Goal: Task Accomplishment & Management: Manage account settings

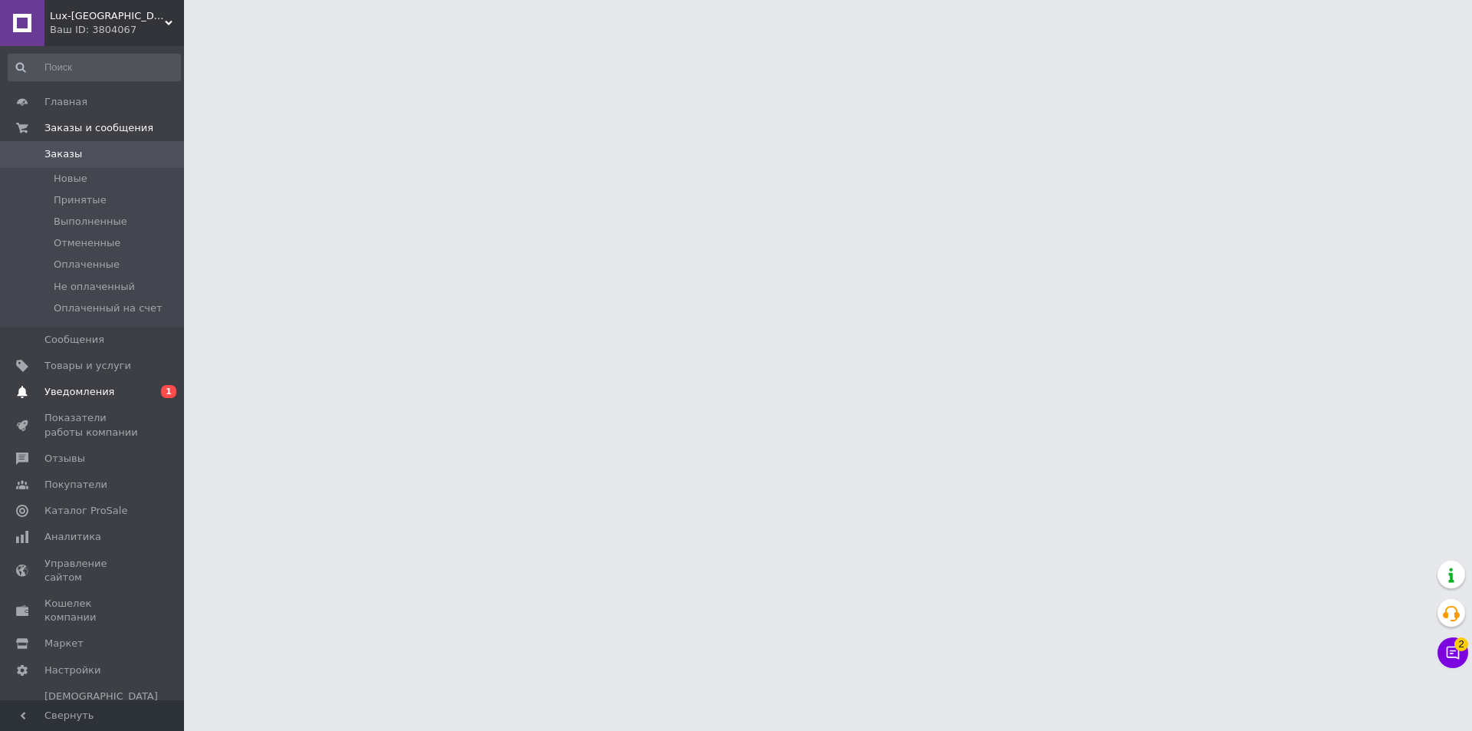
click at [130, 397] on span "Уведомления" at bounding box center [92, 392] width 97 height 14
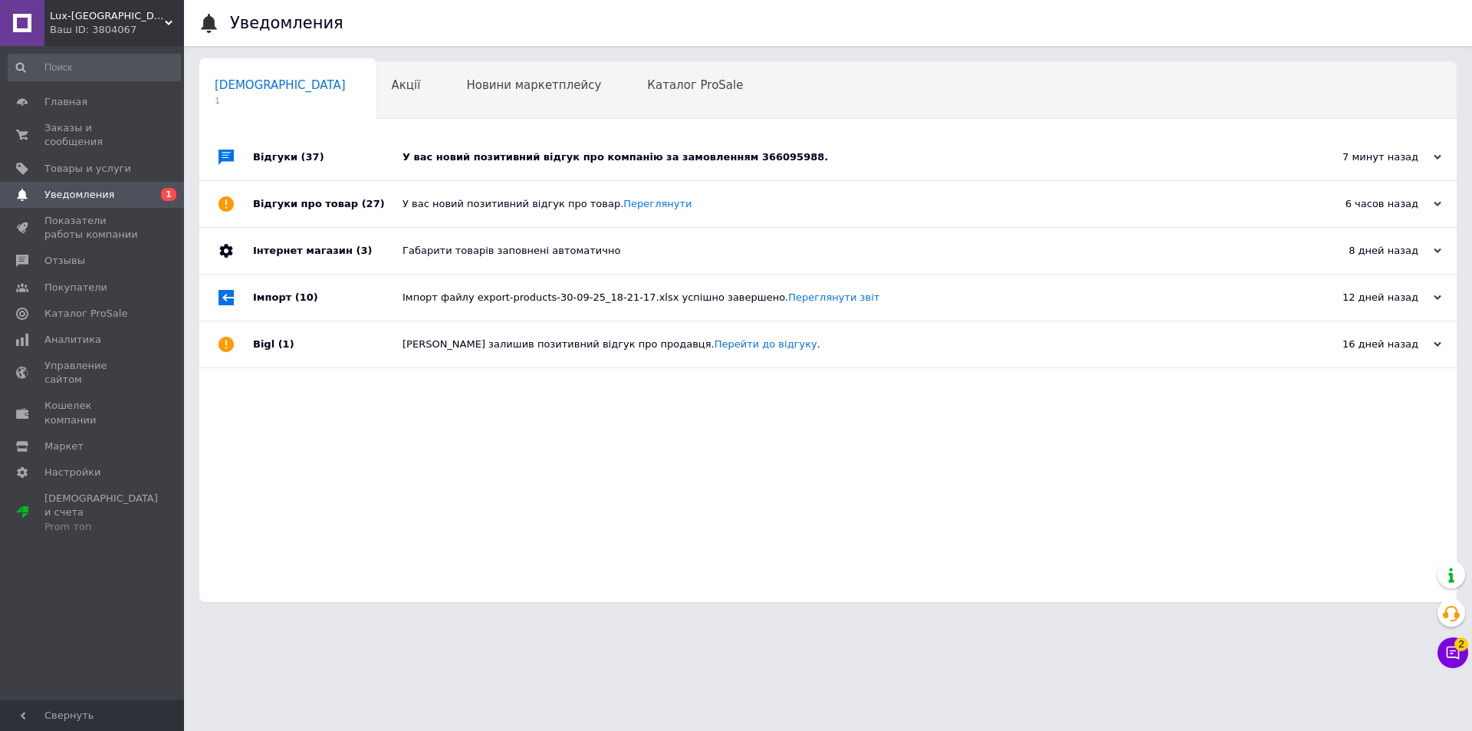
click at [487, 158] on div "У вас новий позитивний відгук про компанію за замовленням 366095988." at bounding box center [846, 157] width 886 height 14
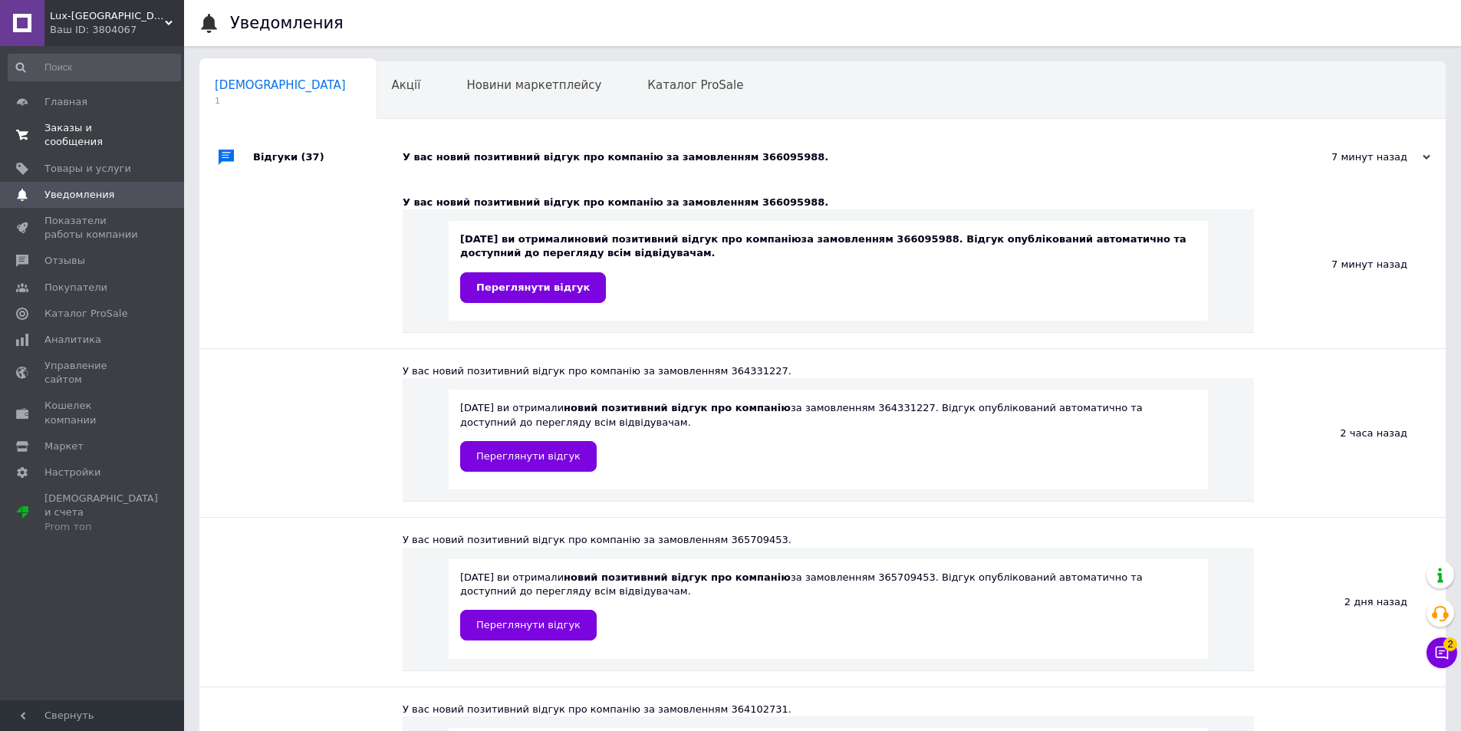
click at [158, 126] on span "0 0" at bounding box center [163, 135] width 42 height 28
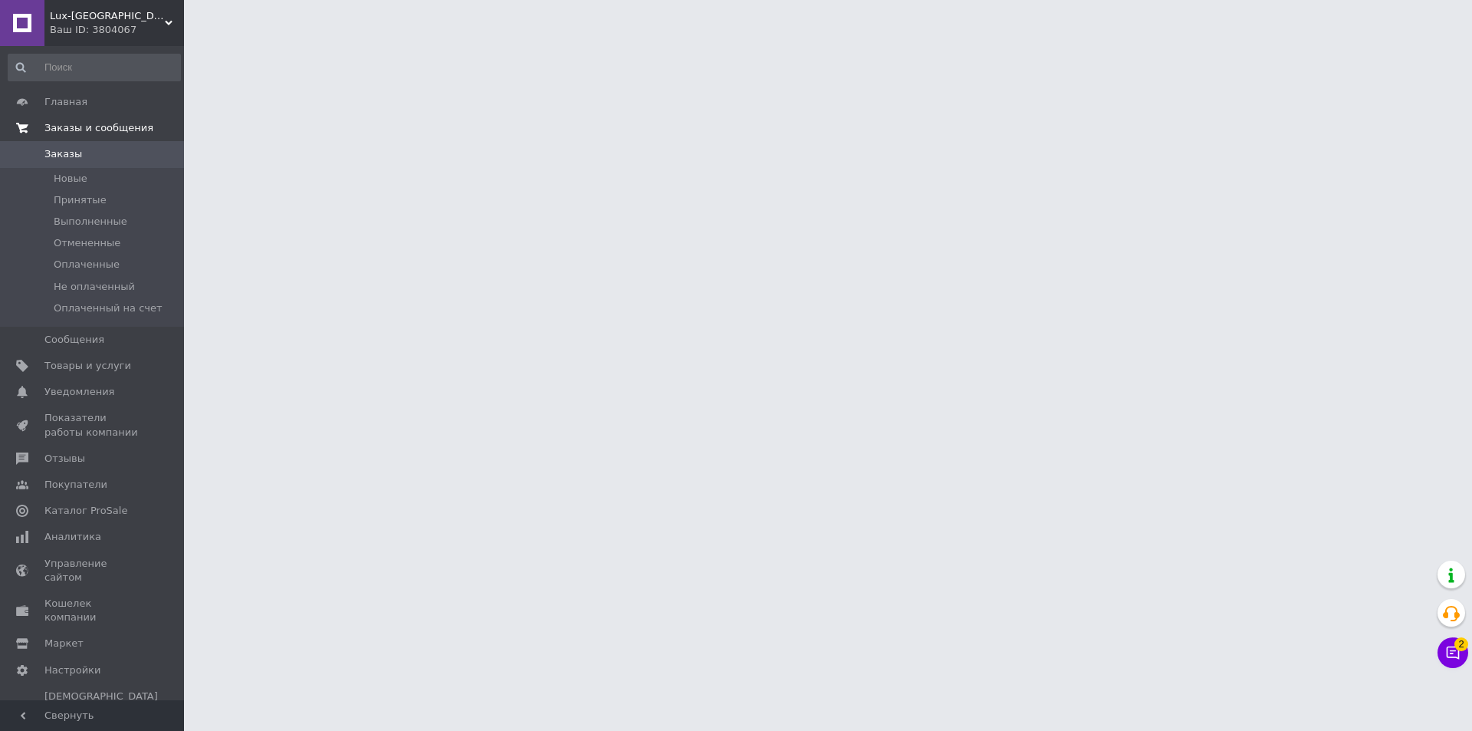
click at [189, 38] on html "Lux-Emirates Ваш ID: 3804067 Сайт Lux-Emirates Кабинет покупателя Проверить сос…" at bounding box center [736, 19] width 1472 height 38
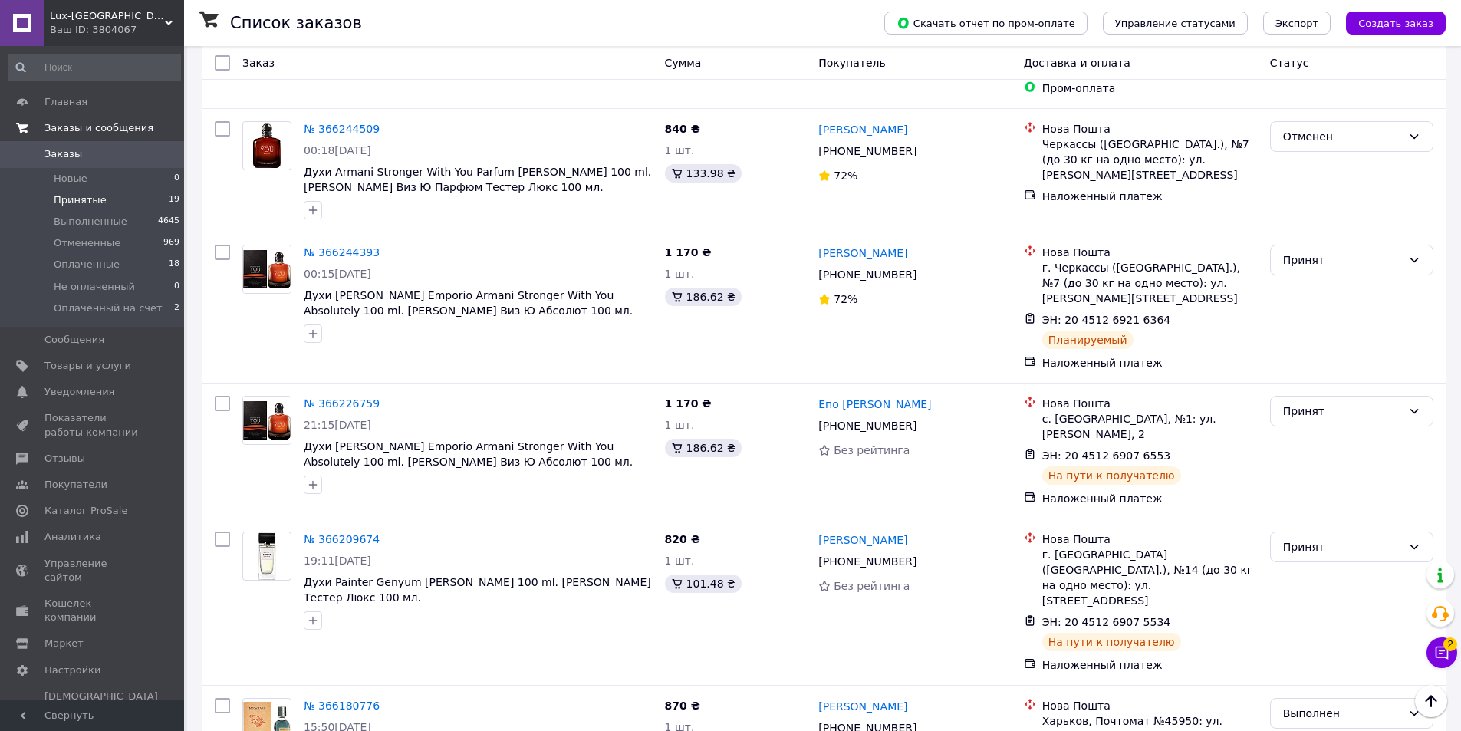
click at [133, 207] on li "Принятые 19" at bounding box center [94, 199] width 189 height 21
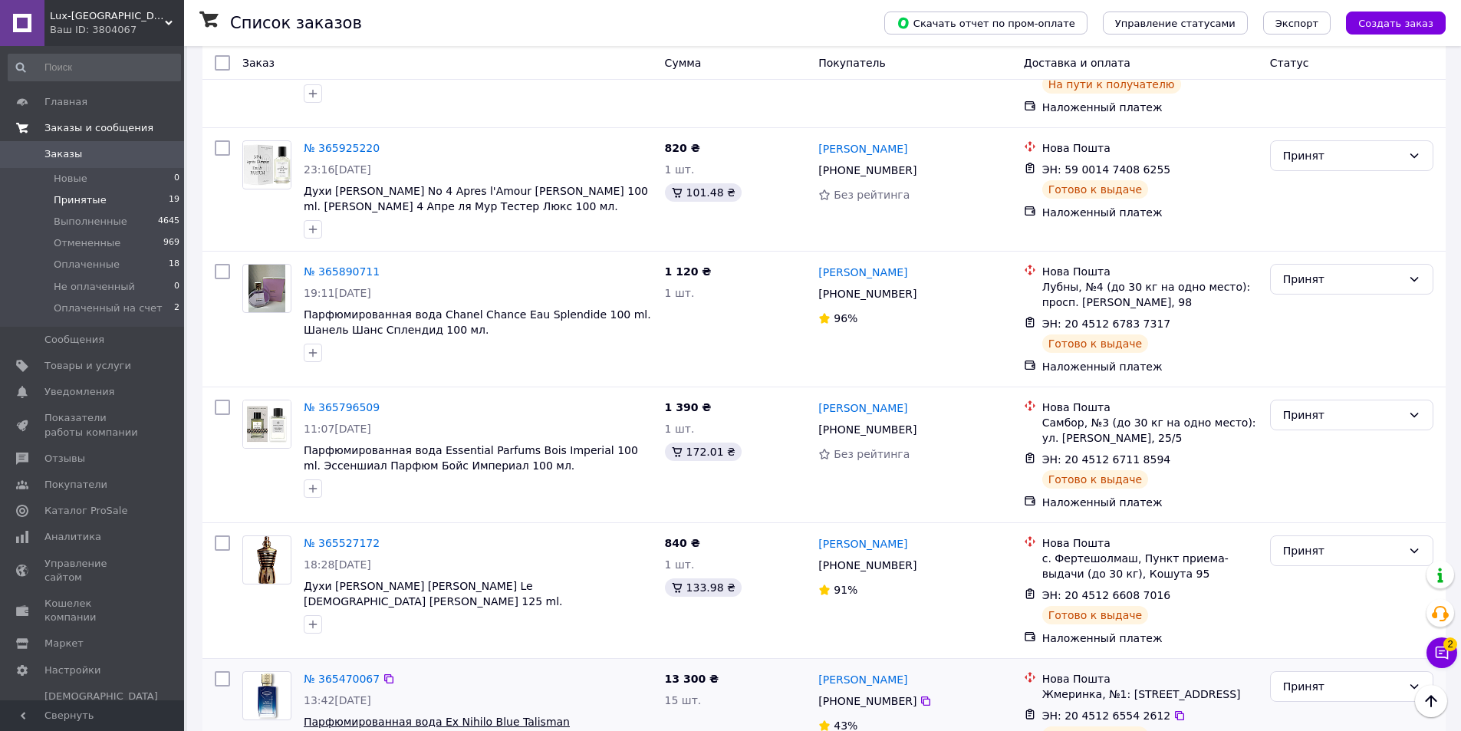
scroll to position [2111, 0]
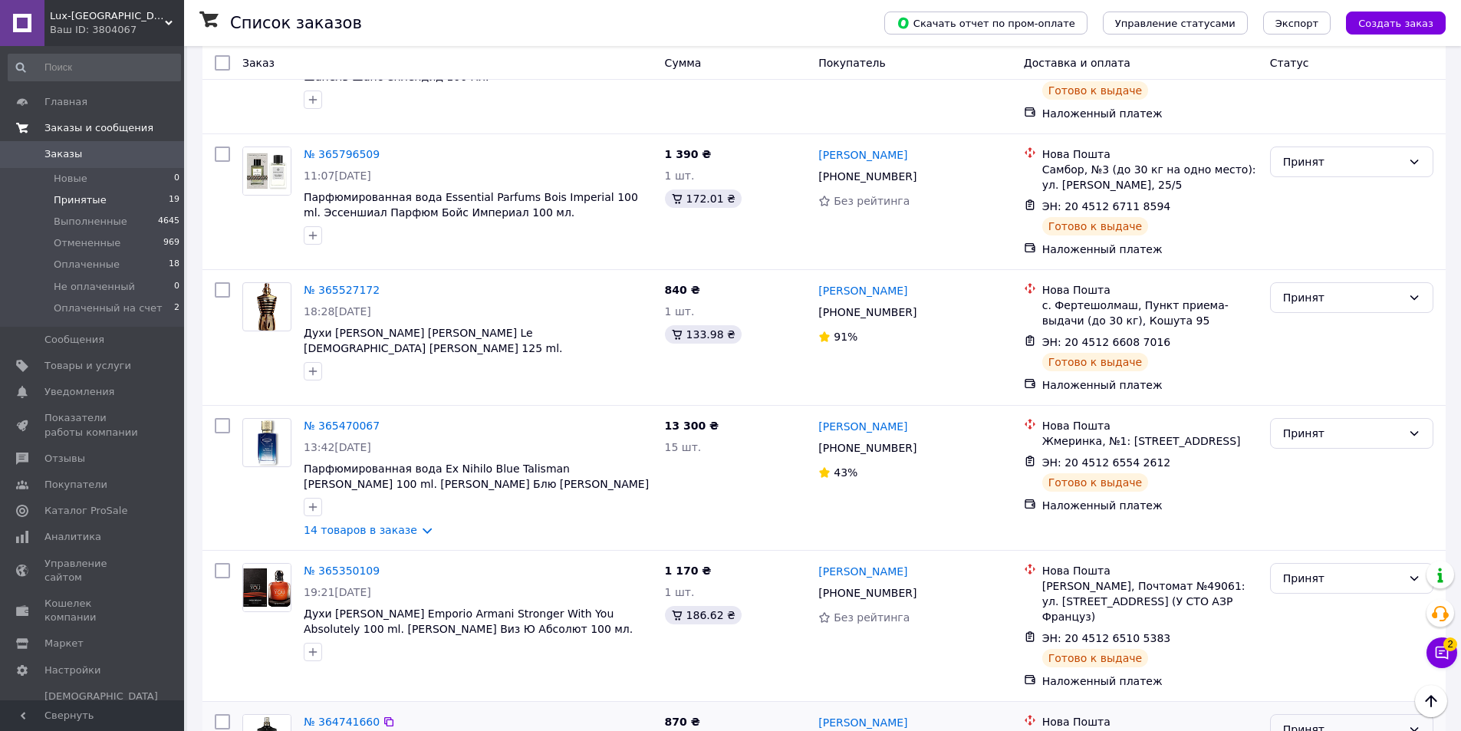
click at [1366, 721] on div "Принят" at bounding box center [1342, 729] width 119 height 17
click at [1309, 498] on li "Отменен" at bounding box center [1352, 499] width 162 height 28
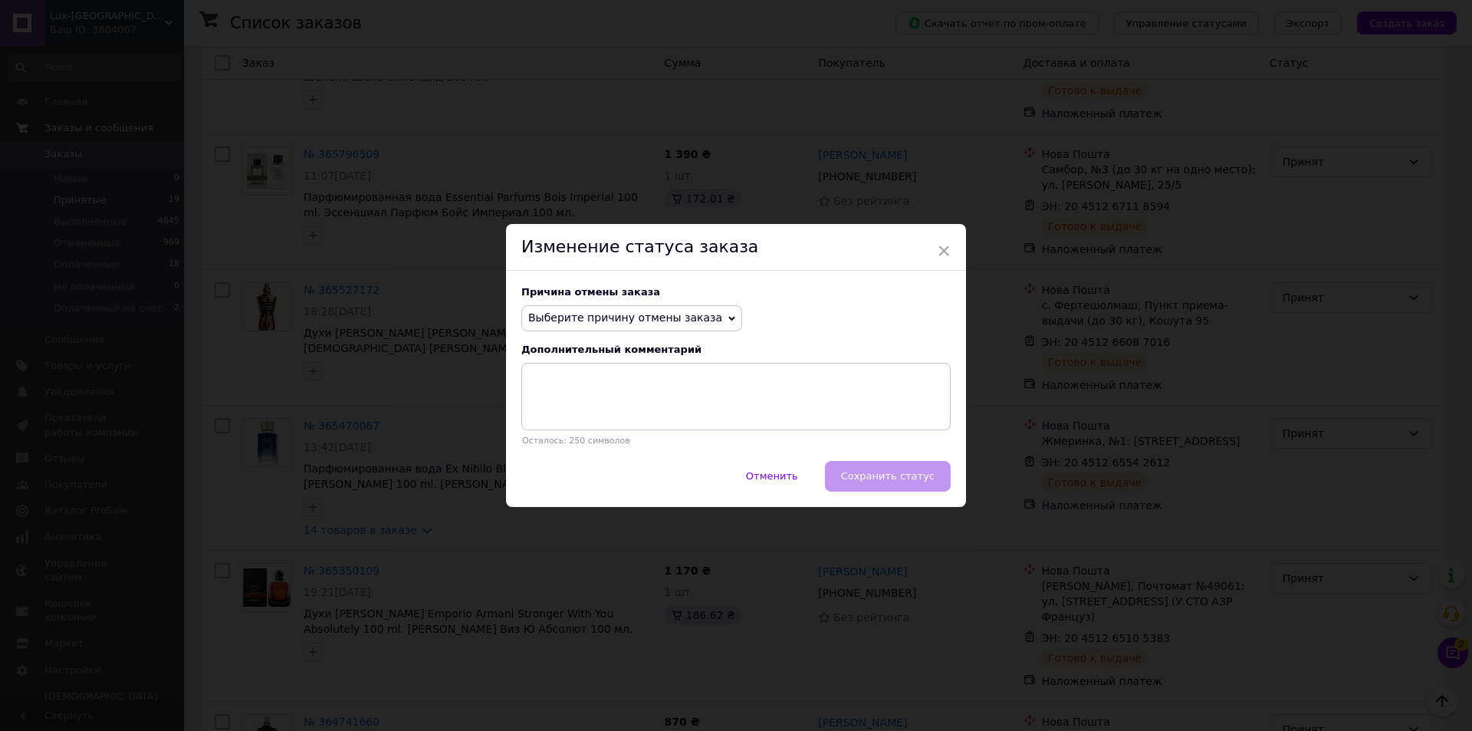
click at [656, 323] on span "Выберите причину отмены заказа" at bounding box center [625, 317] width 194 height 12
drag, startPoint x: 623, startPoint y: 475, endPoint x: 655, endPoint y: 380, distance: 100.9
click at [627, 468] on li "Другое" at bounding box center [631, 477] width 219 height 21
click at [655, 380] on textarea at bounding box center [735, 396] width 429 height 67
type textarea "Замлення не отримано"
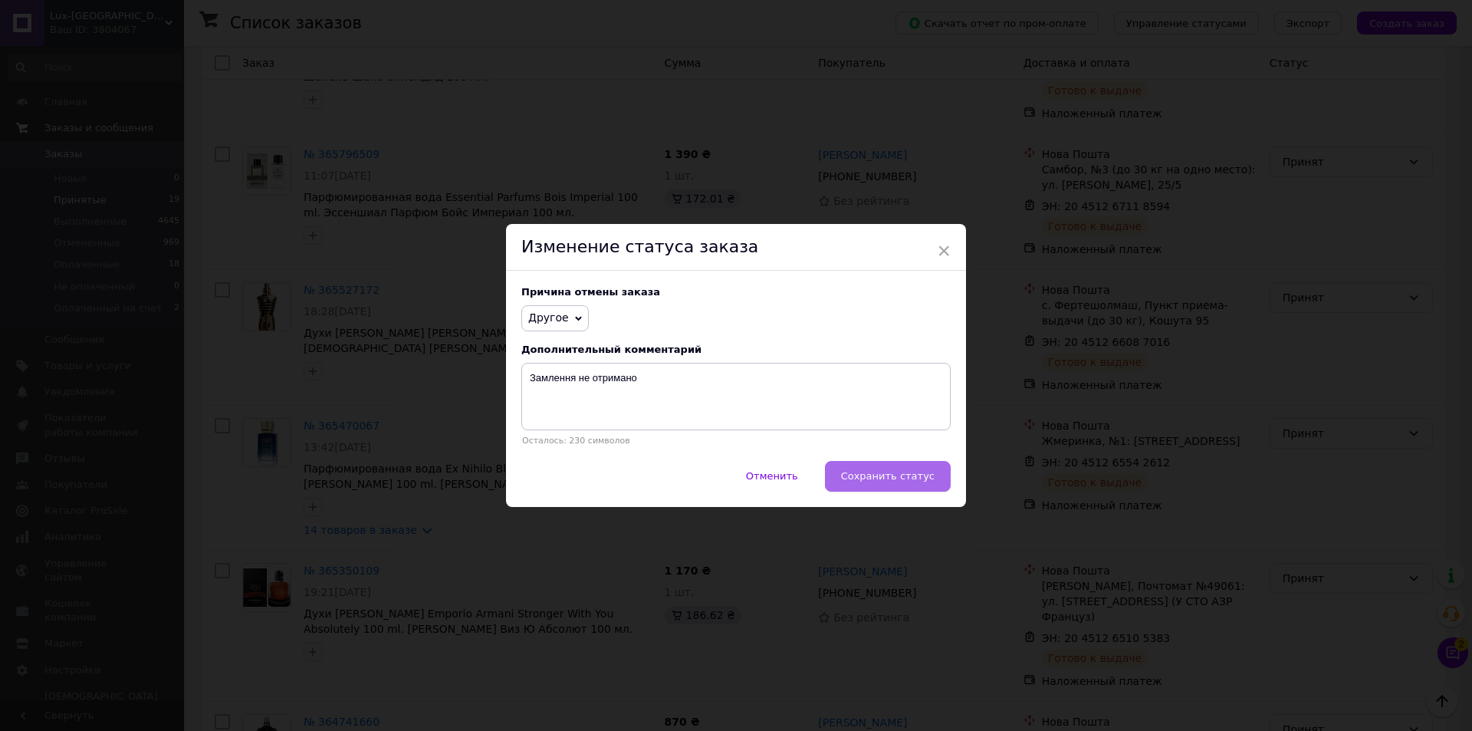
click at [872, 477] on span "Сохранить статус" at bounding box center [888, 476] width 94 height 12
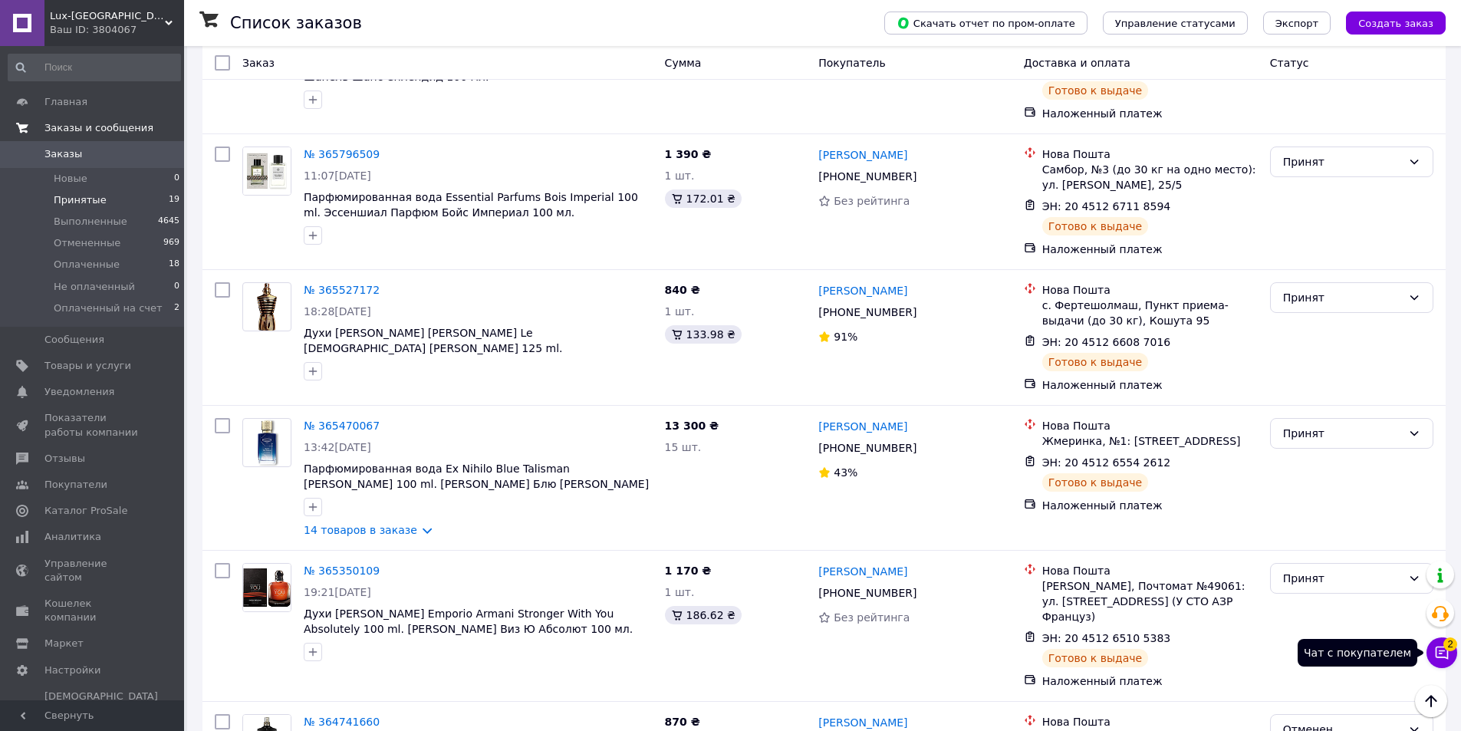
click at [1436, 656] on icon at bounding box center [1441, 652] width 13 height 13
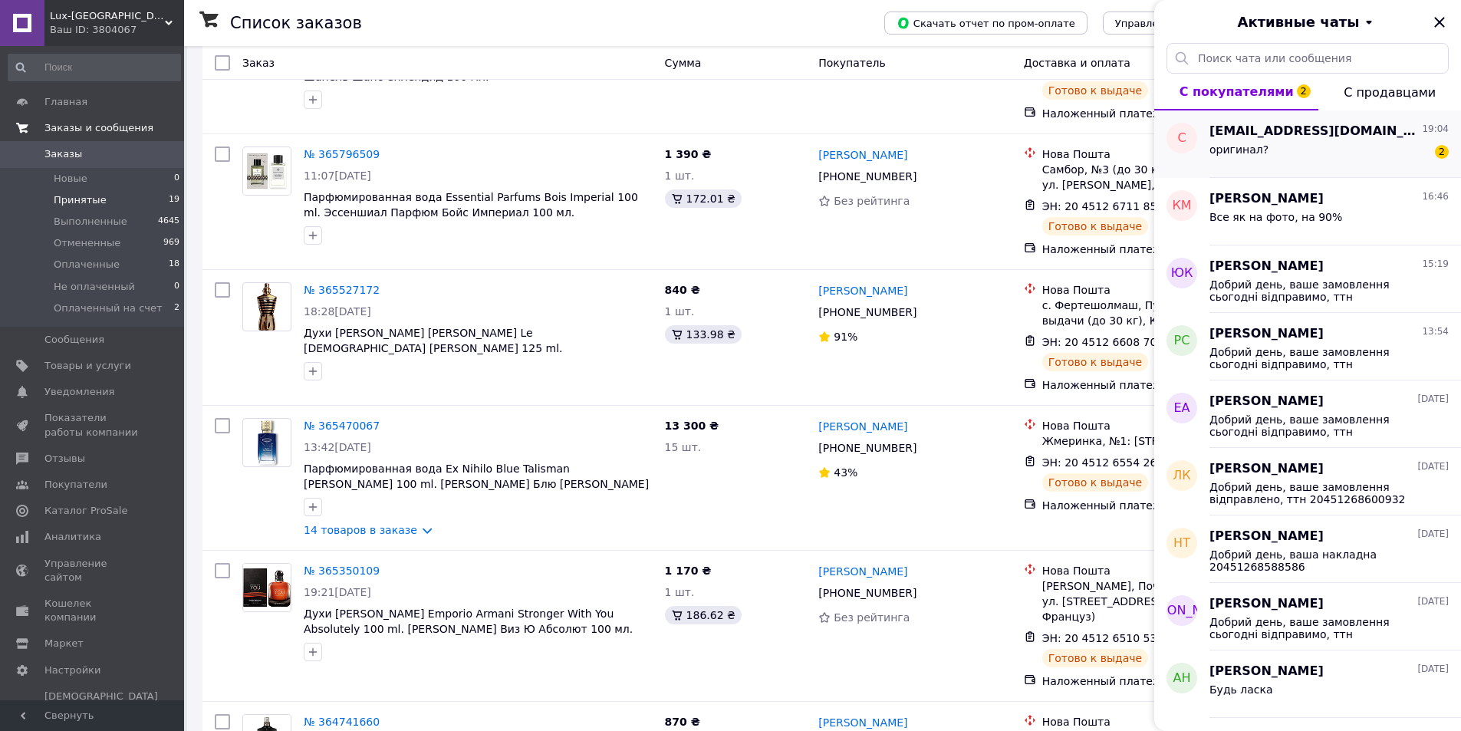
click at [1249, 148] on span "оригинал?" at bounding box center [1238, 149] width 59 height 12
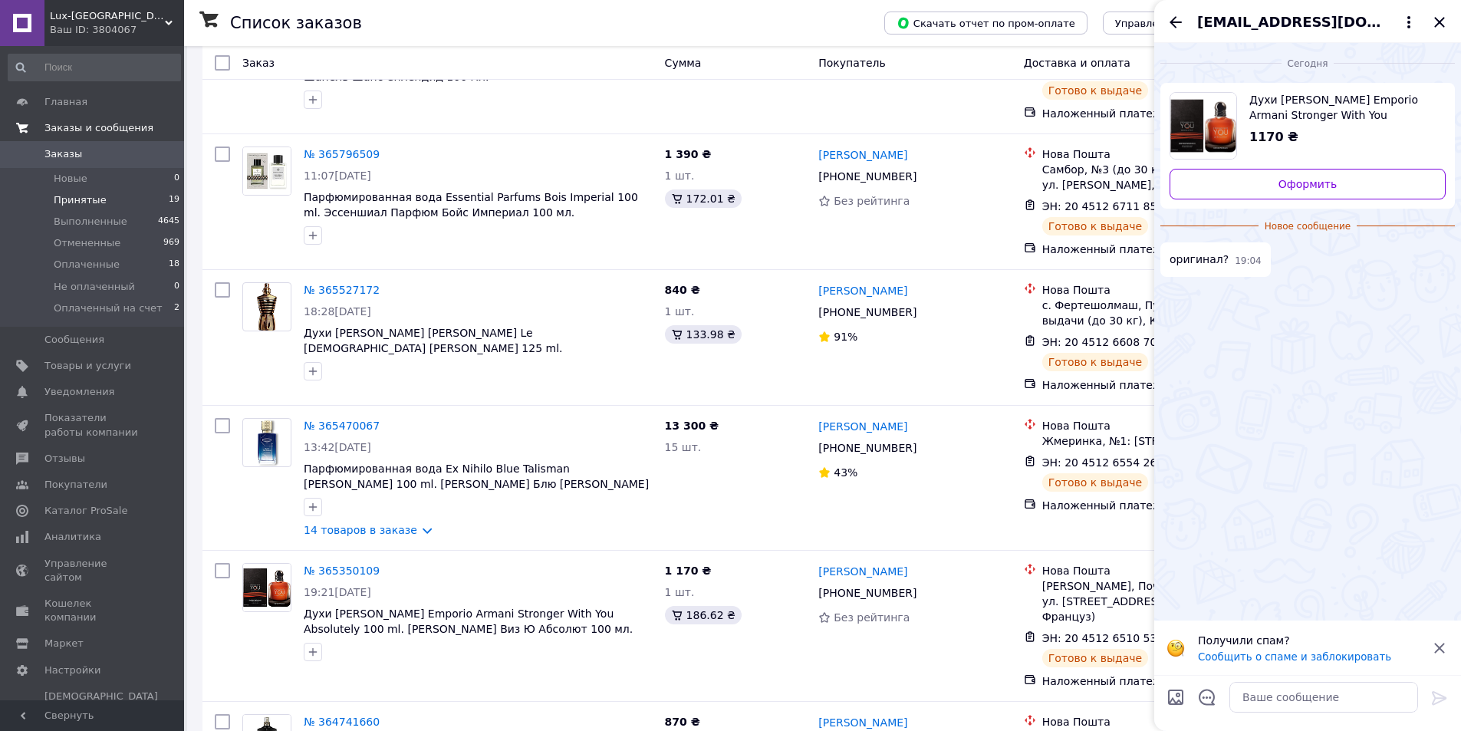
click at [1304, 681] on div at bounding box center [1323, 697] width 201 height 43
click at [1306, 684] on textarea at bounding box center [1323, 697] width 189 height 31
type textarea "Ні"
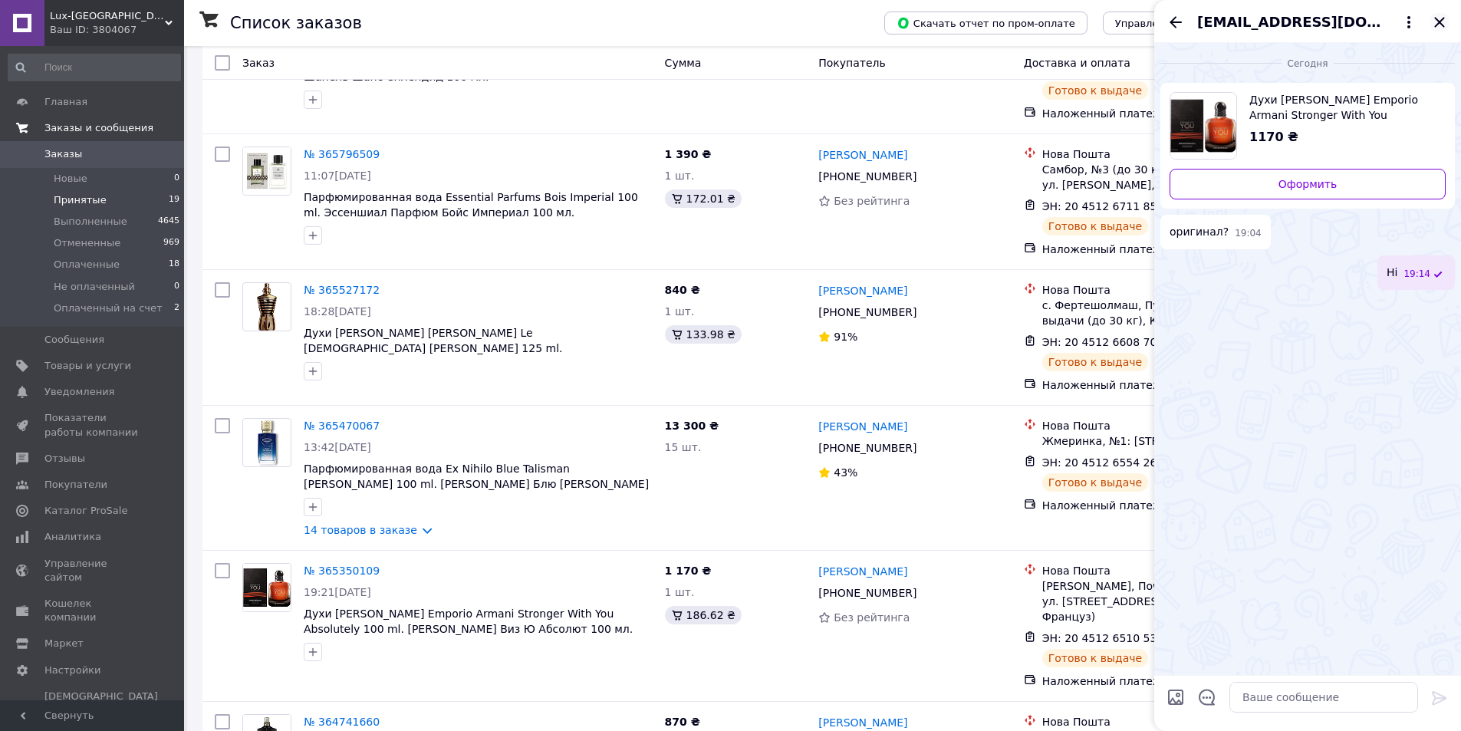
click at [1442, 14] on icon "Закрыть" at bounding box center [1439, 22] width 18 height 18
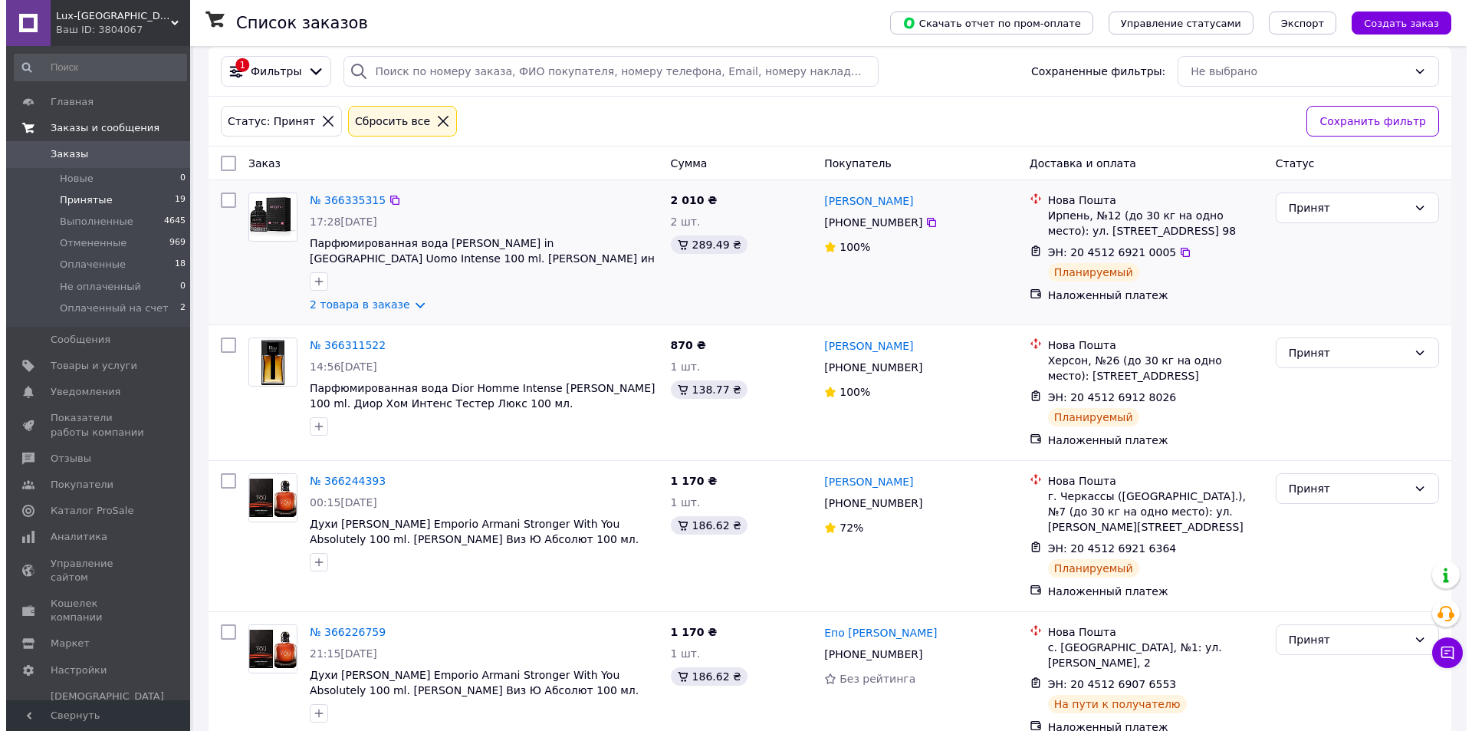
scroll to position [0, 0]
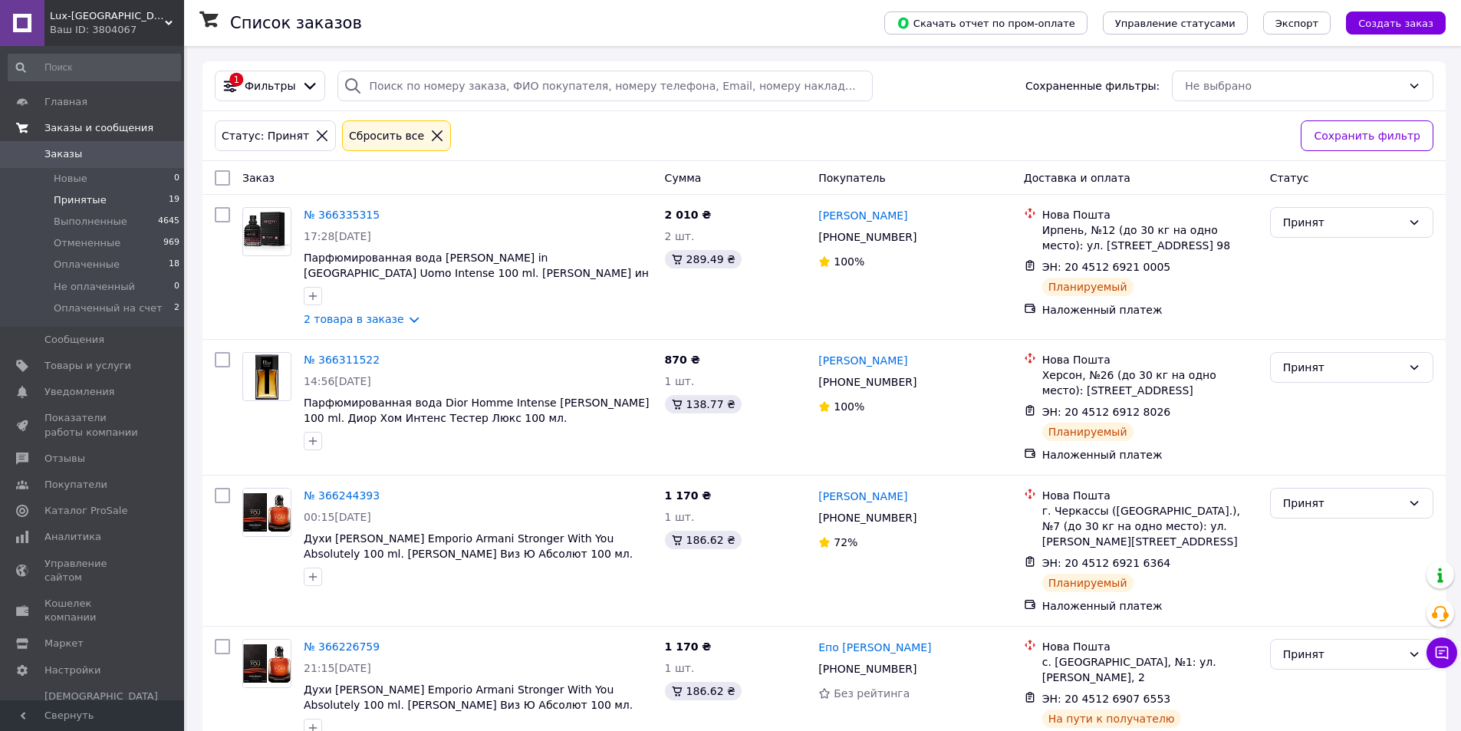
click at [94, 155] on span "Заказы" at bounding box center [92, 154] width 97 height 14
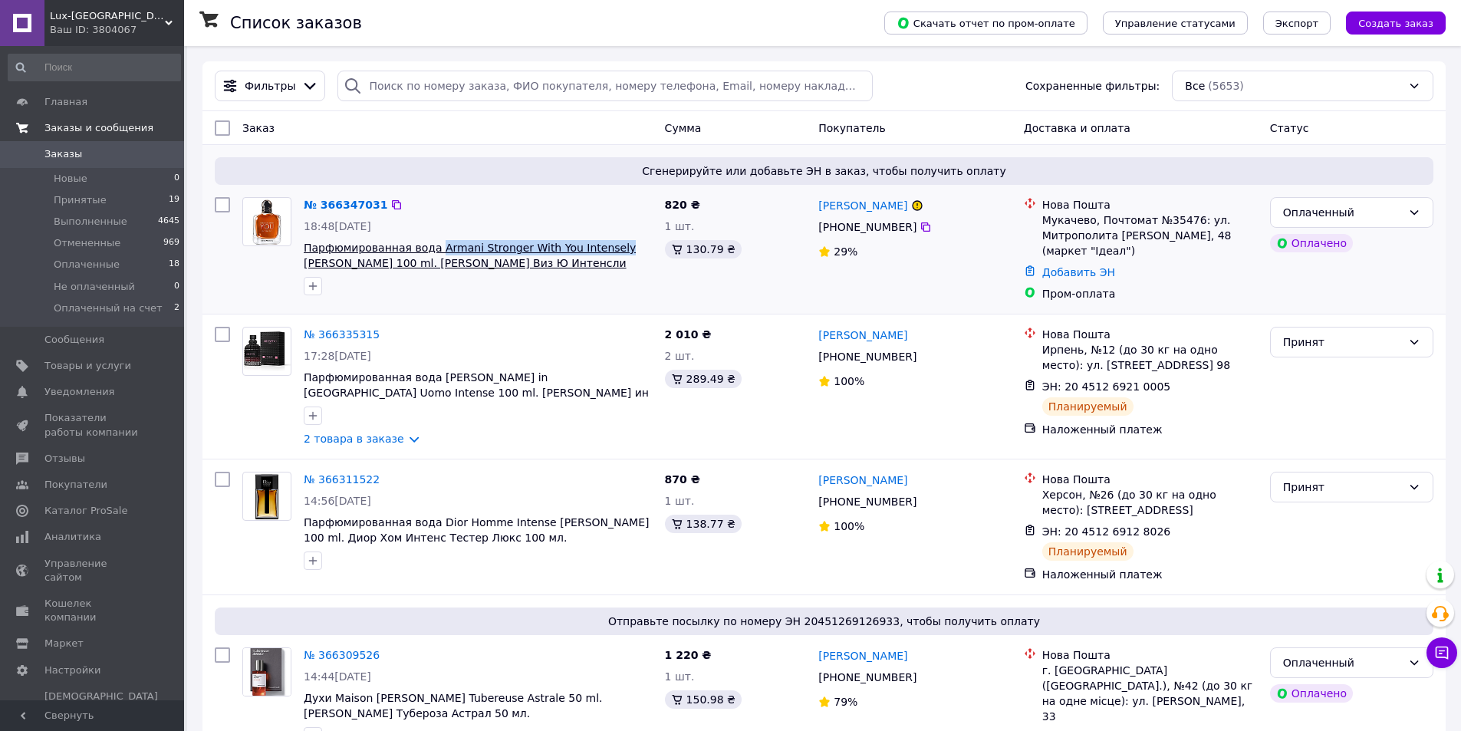
drag, startPoint x: 451, startPoint y: 243, endPoint x: 599, endPoint y: 248, distance: 148.1
click at [599, 248] on div "№ 366347031 18:48, 12.10.2025 Парфюмированная вода Armani Stronger With You Int…" at bounding box center [478, 246] width 361 height 110
copy span "Armani Stronger With You Intensely"
click at [367, 210] on link "№ 366347031" at bounding box center [346, 205] width 84 height 12
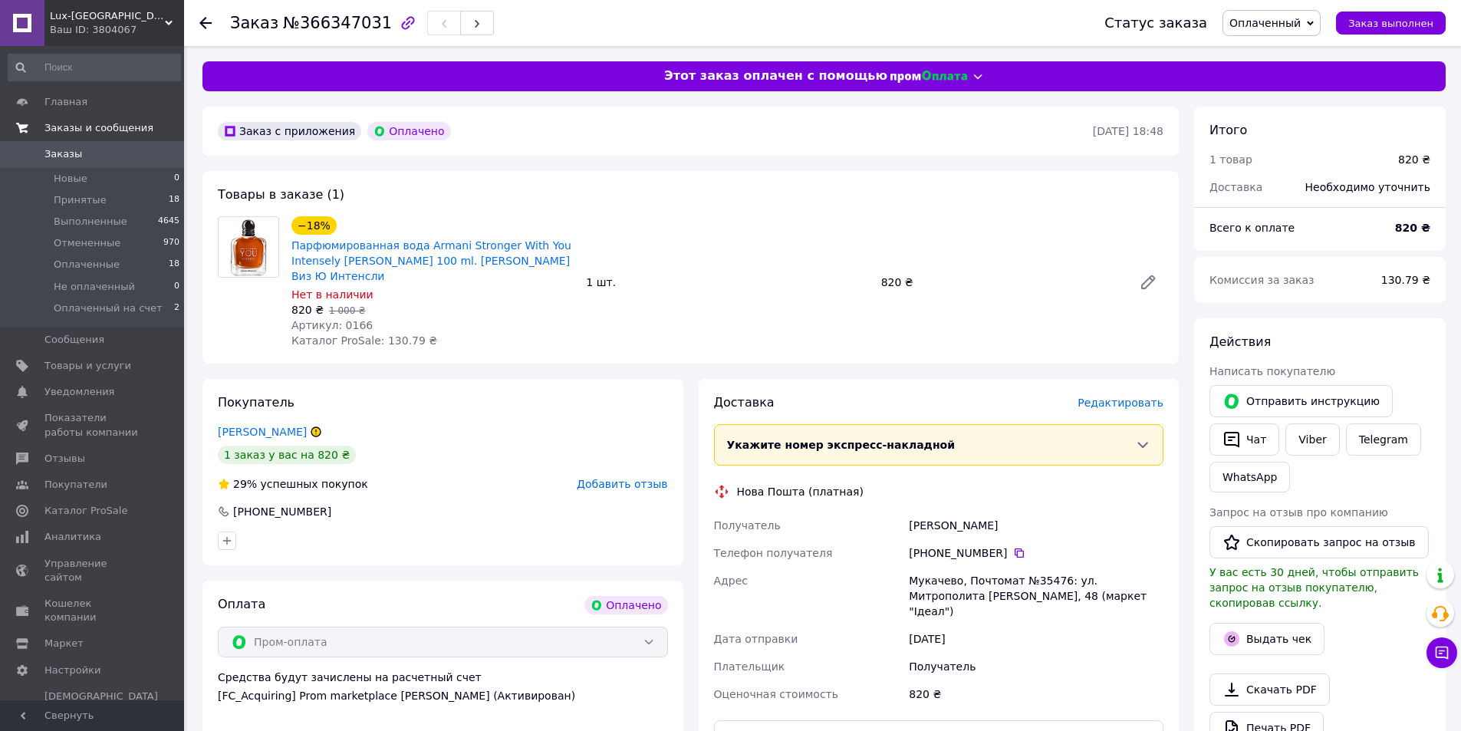
click at [1137, 409] on span "Редактировать" at bounding box center [1120, 402] width 86 height 12
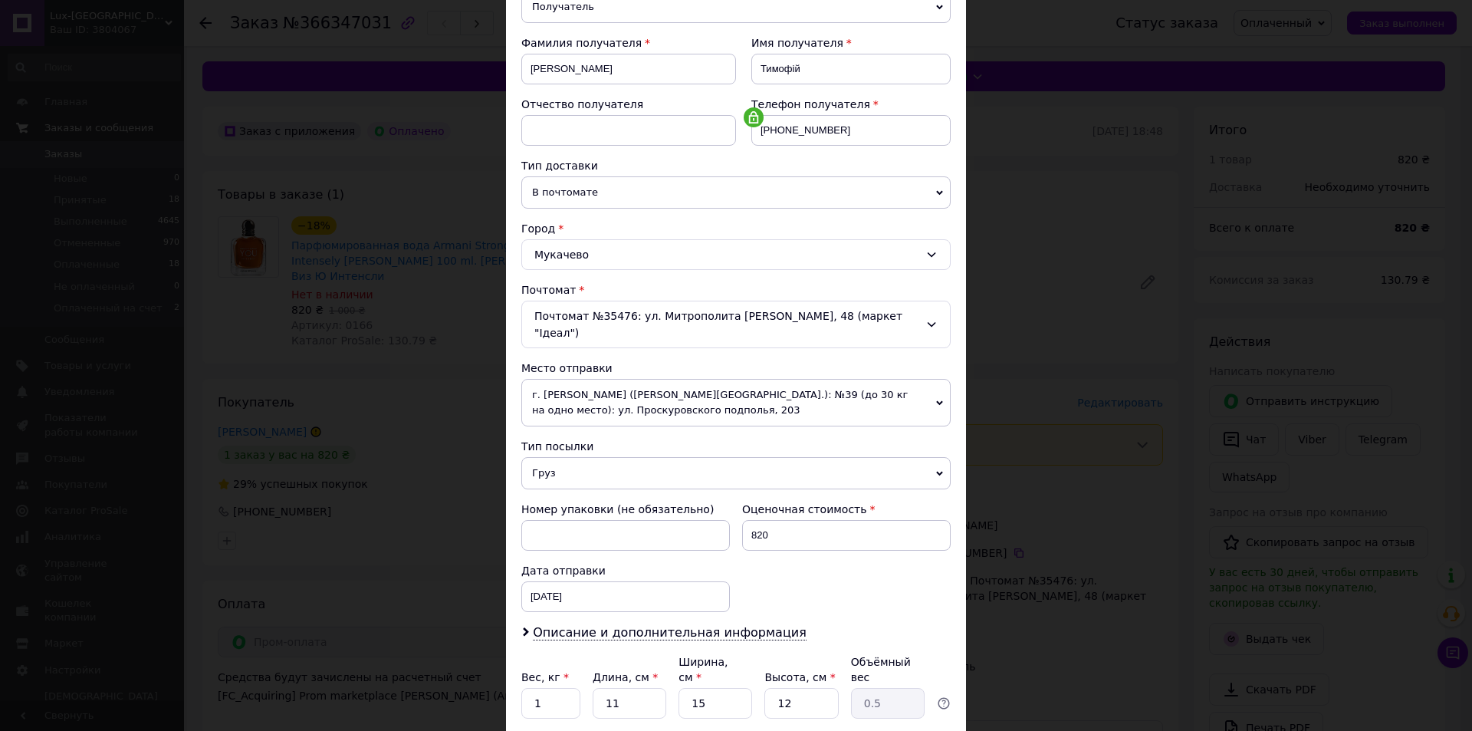
scroll to position [303, 0]
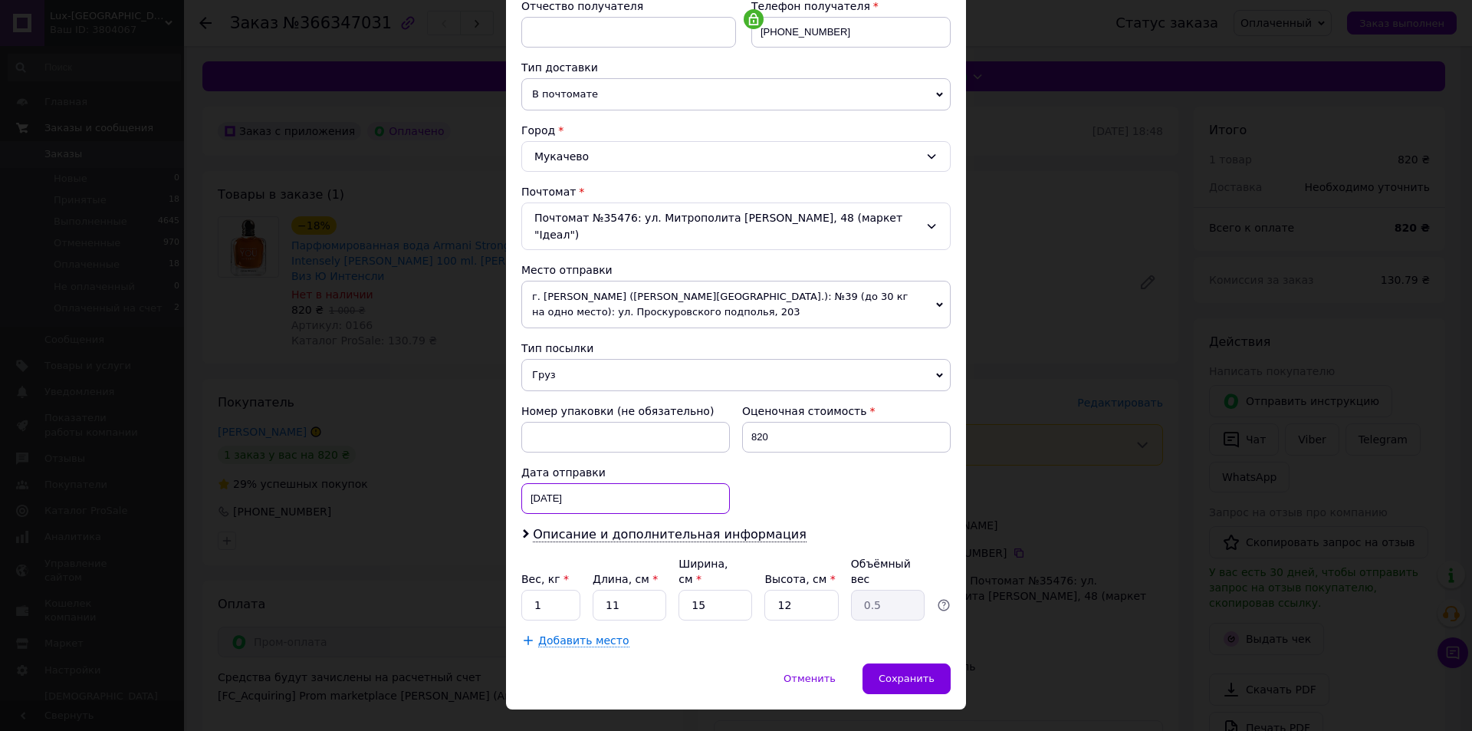
click at [574, 498] on div "12.10.2025 < 2025 > < Октябрь > Пн Вт Ср Чт Пт Сб Вс 29 30 1 2 3 4 5 6 7 8 9 10…" at bounding box center [625, 498] width 209 height 31
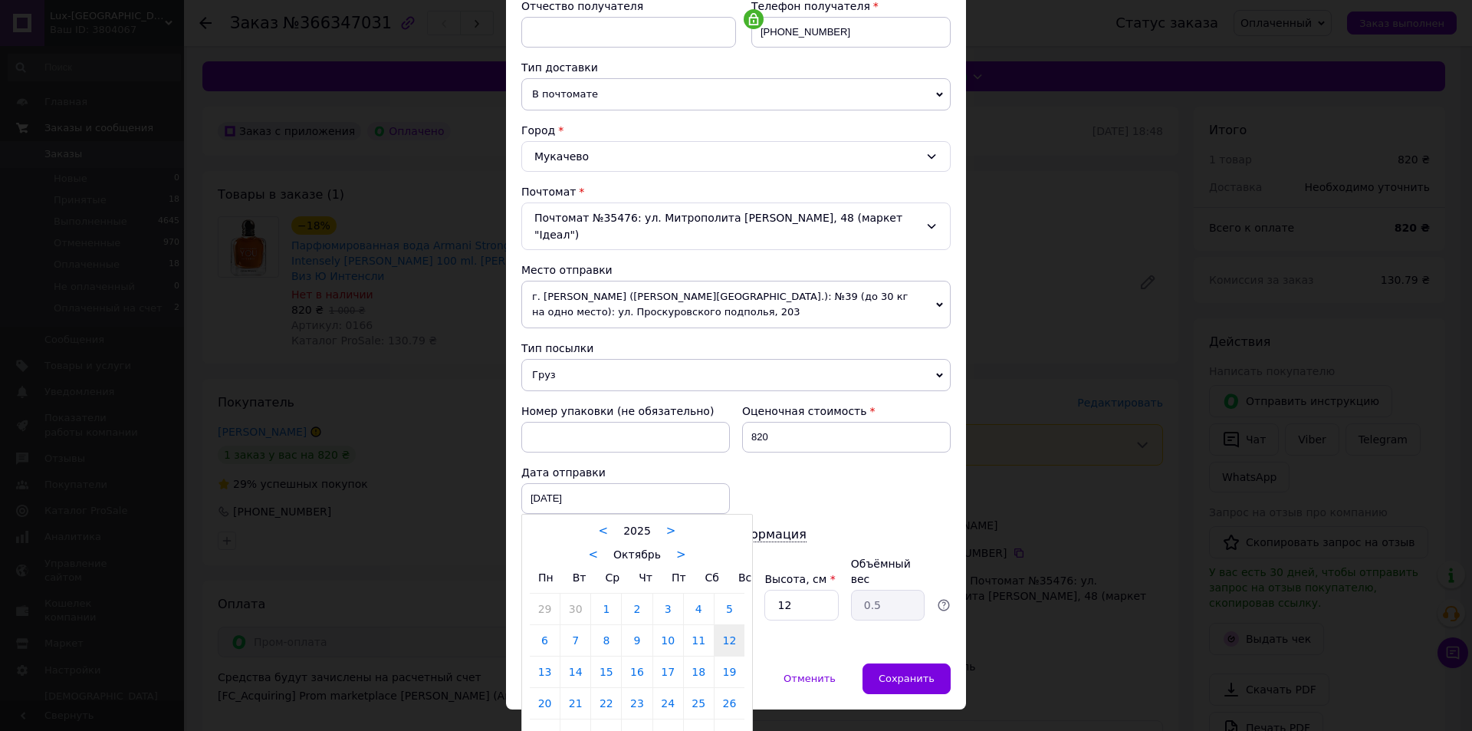
drag, startPoint x: 574, startPoint y: 518, endPoint x: 558, endPoint y: 530, distance: 19.8
click at [574, 522] on div "< 2025 >" at bounding box center [637, 530] width 215 height 16
click at [560, 475] on div at bounding box center [736, 365] width 1472 height 731
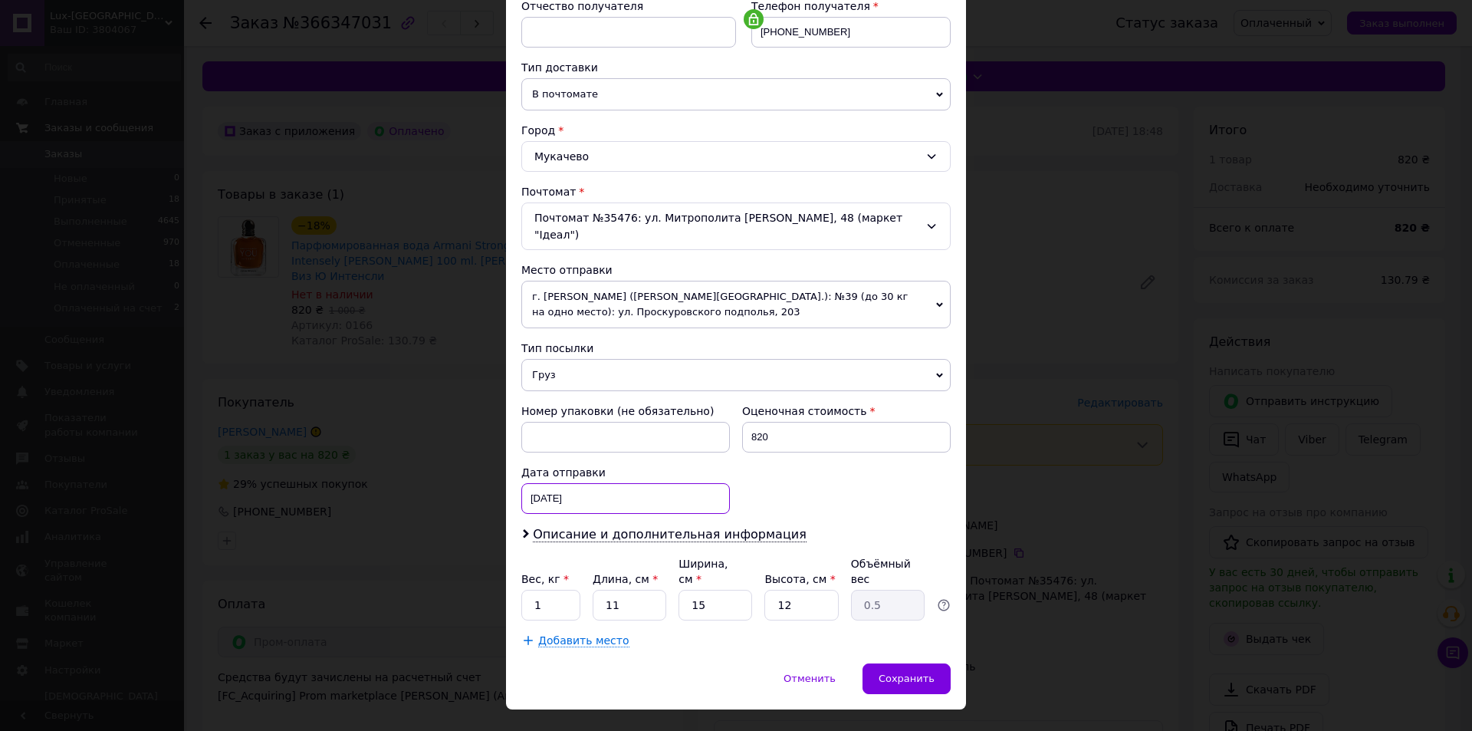
click at [566, 483] on div "12.10.2025 < 2025 > < Октябрь > Пн Вт Ср Чт Пт Сб Вс 29 30 1 2 3 4 5 6 7 8 9 10…" at bounding box center [625, 498] width 209 height 31
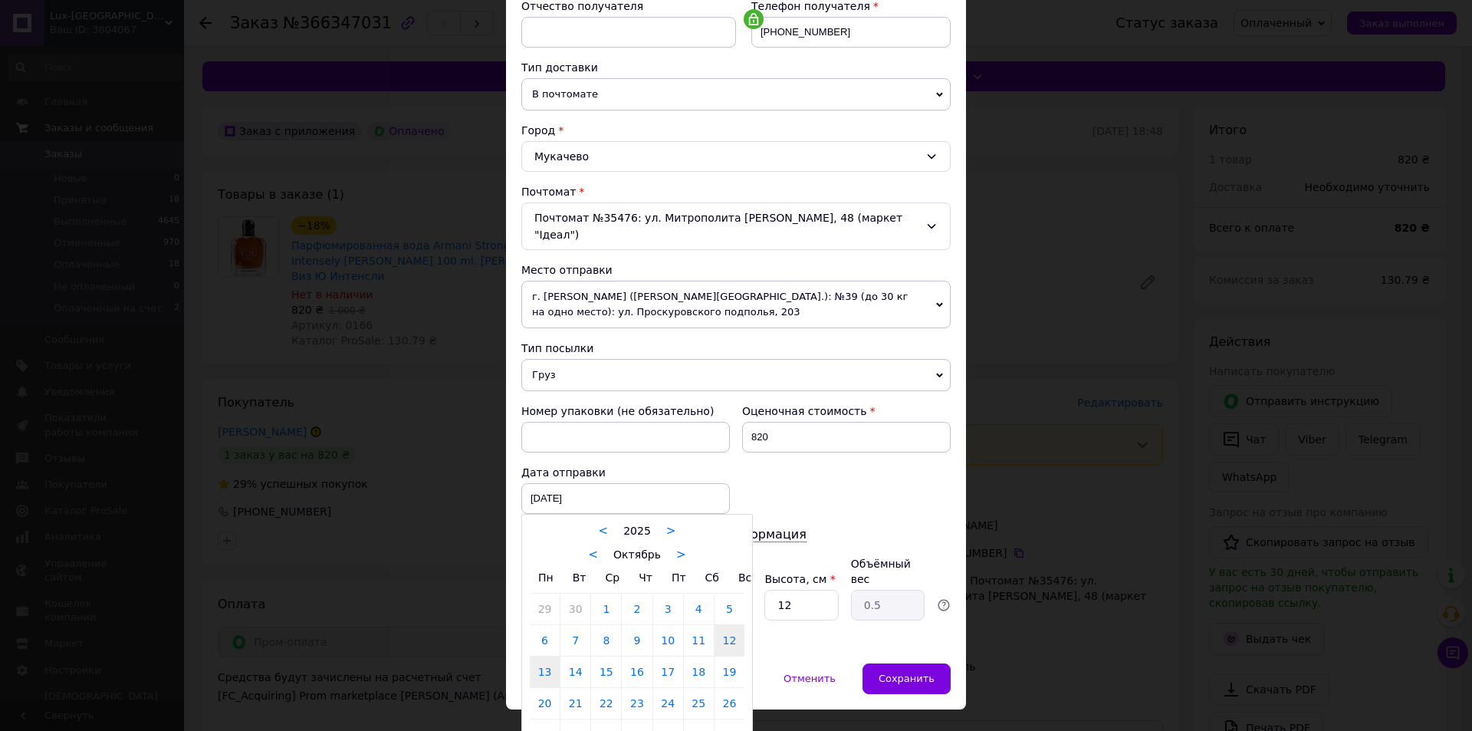
click at [541, 656] on link "13" at bounding box center [545, 671] width 30 height 31
type input "13.10.2025"
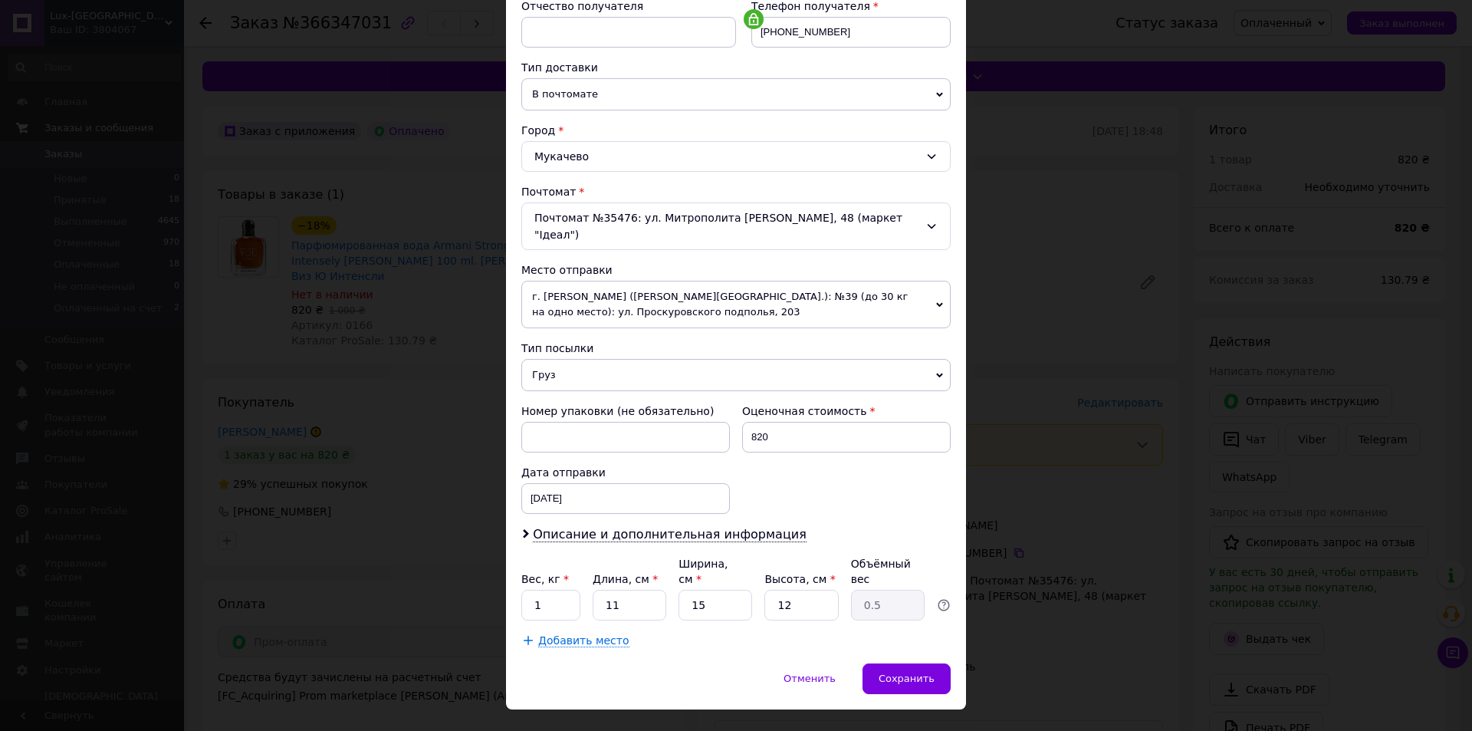
drag, startPoint x: 574, startPoint y: 506, endPoint x: 538, endPoint y: 574, distance: 77.2
click at [571, 507] on div "Плательщик Получатель Отправитель Фамилия получателя Круглов Имя получателя Тим…" at bounding box center [735, 261] width 429 height 774
drag, startPoint x: 551, startPoint y: 518, endPoint x: 543, endPoint y: 534, distance: 18.2
click at [551, 527] on span "Описание и дополнительная информация" at bounding box center [670, 534] width 274 height 15
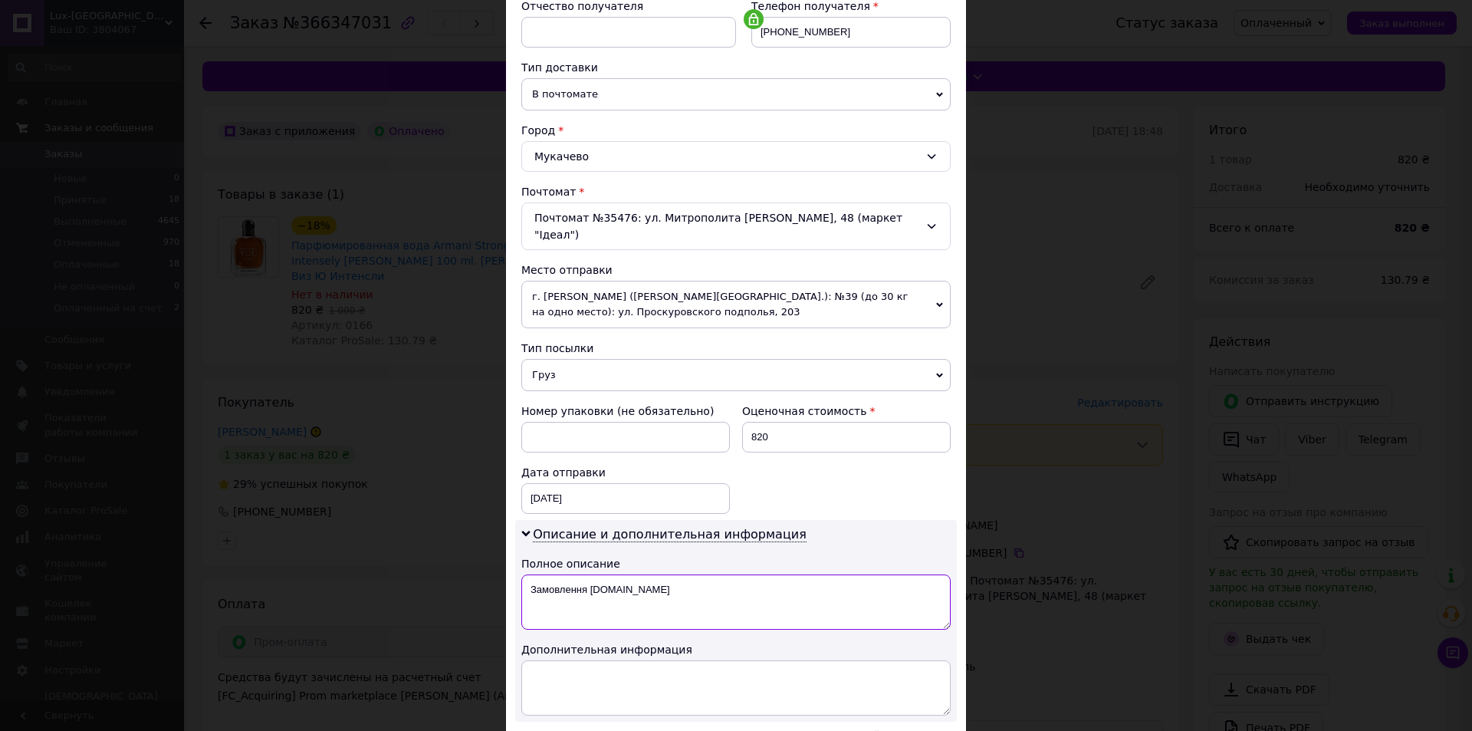
drag, startPoint x: 528, startPoint y: 567, endPoint x: 758, endPoint y: 564, distance: 230.8
click at [758, 574] on textarea "Замовлення Prom.ua" at bounding box center [735, 601] width 429 height 55
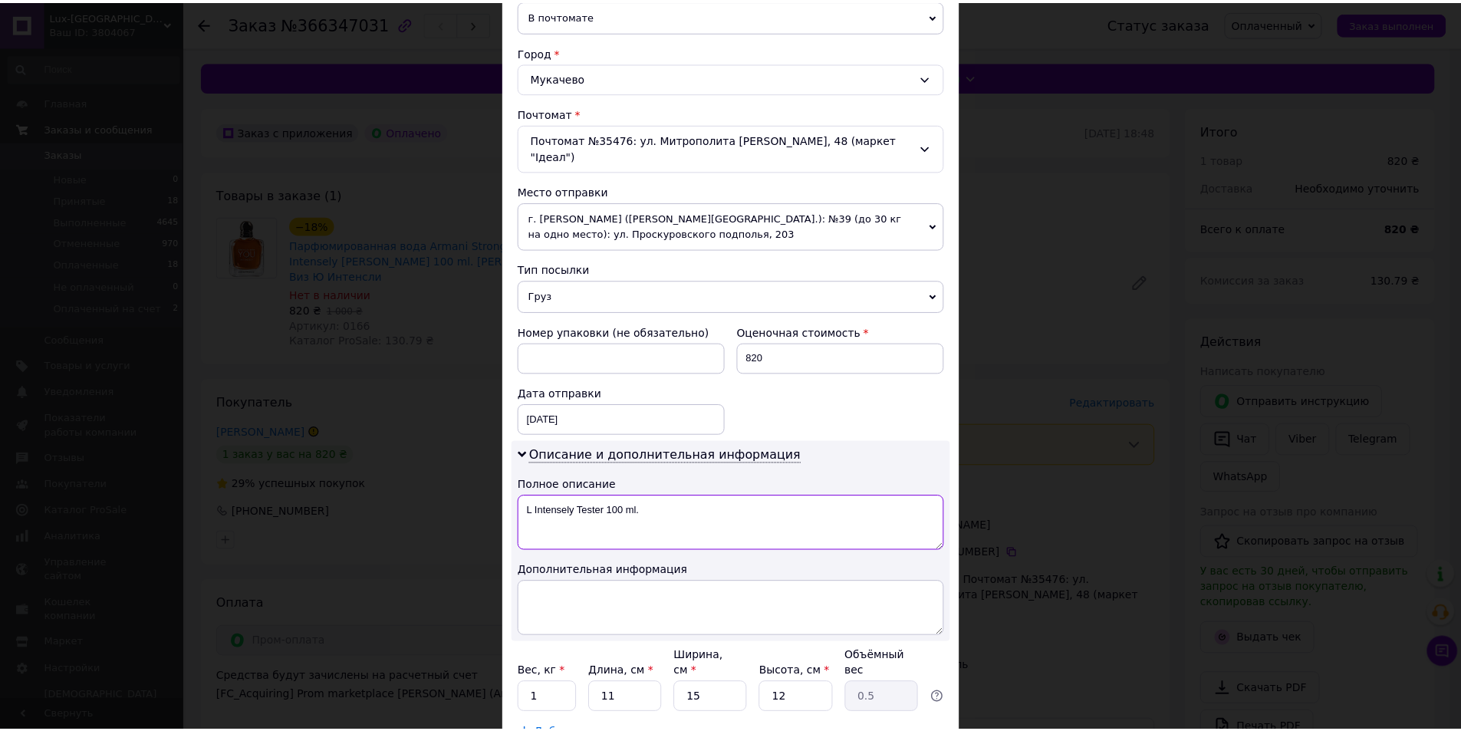
scroll to position [475, 0]
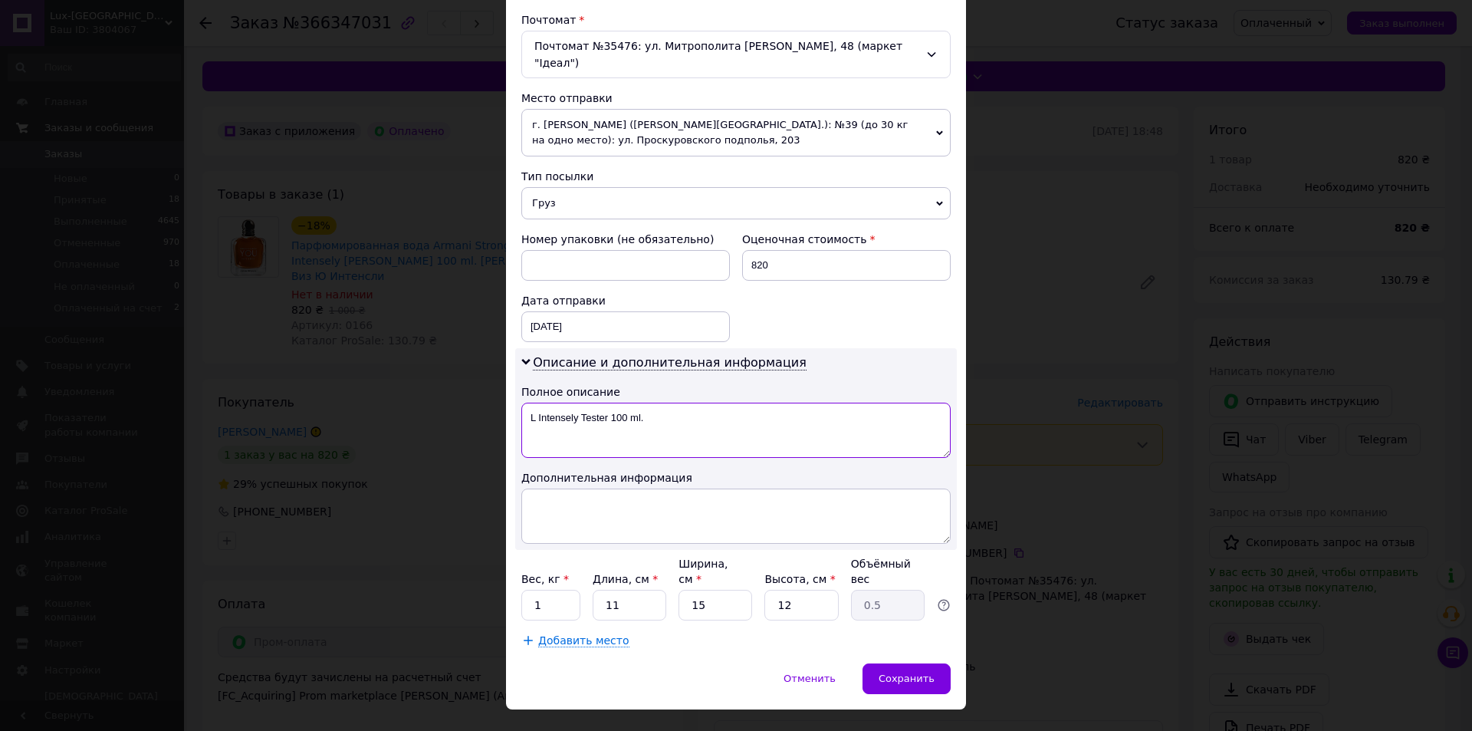
type textarea "L Intensely Tester 100 ml."
click at [901, 666] on div "Отменить   Сохранить" at bounding box center [736, 686] width 460 height 46
click at [904, 672] on span "Сохранить" at bounding box center [907, 678] width 56 height 12
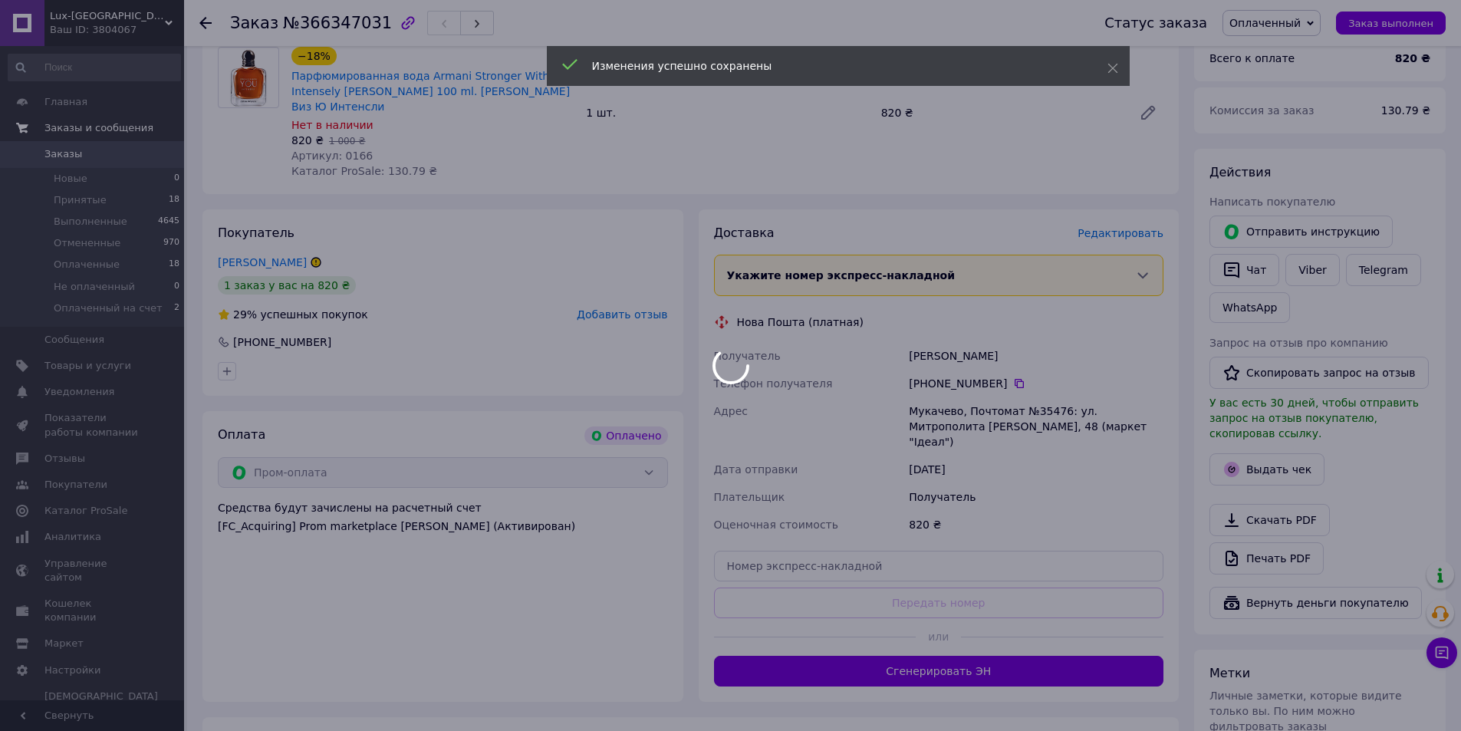
scroll to position [230, 0]
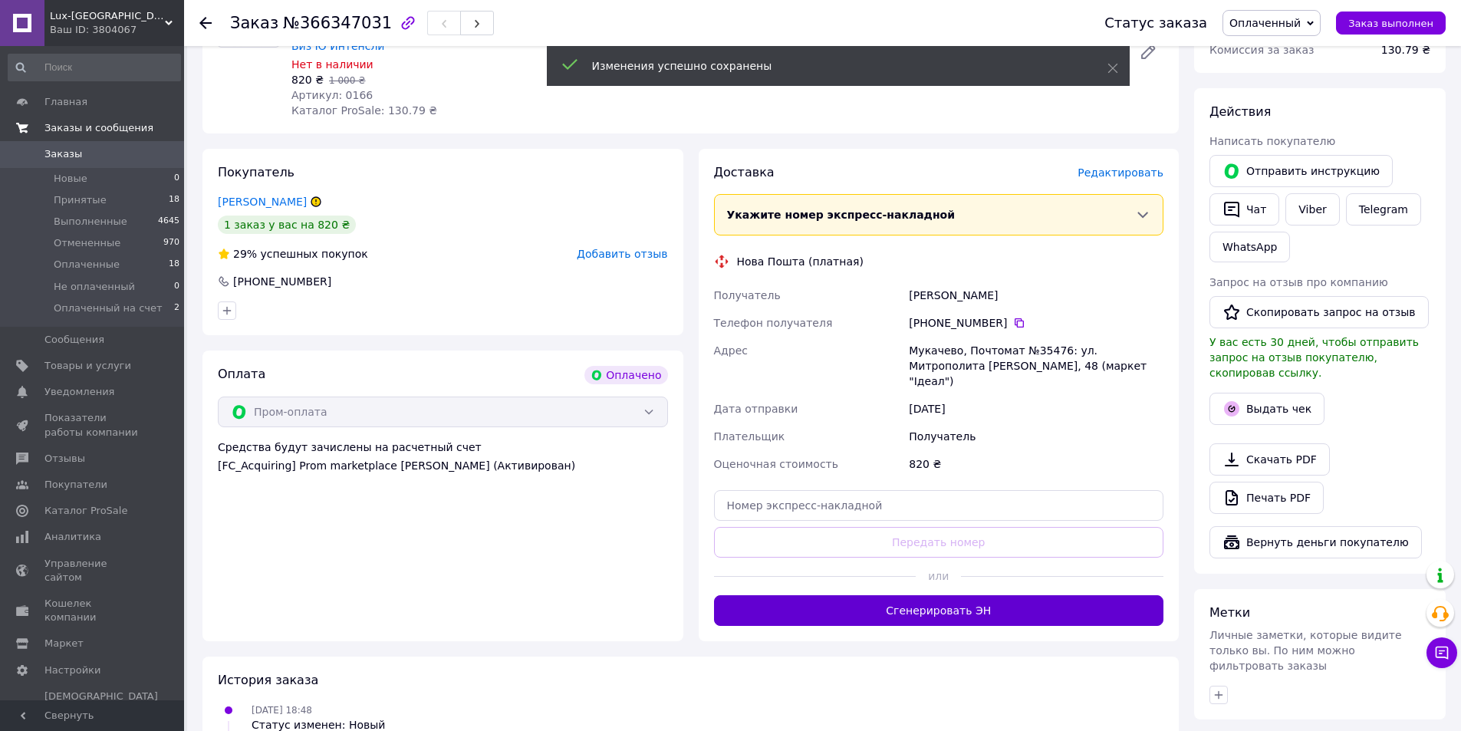
click at [916, 595] on button "Сгенерировать ЭН" at bounding box center [939, 610] width 450 height 31
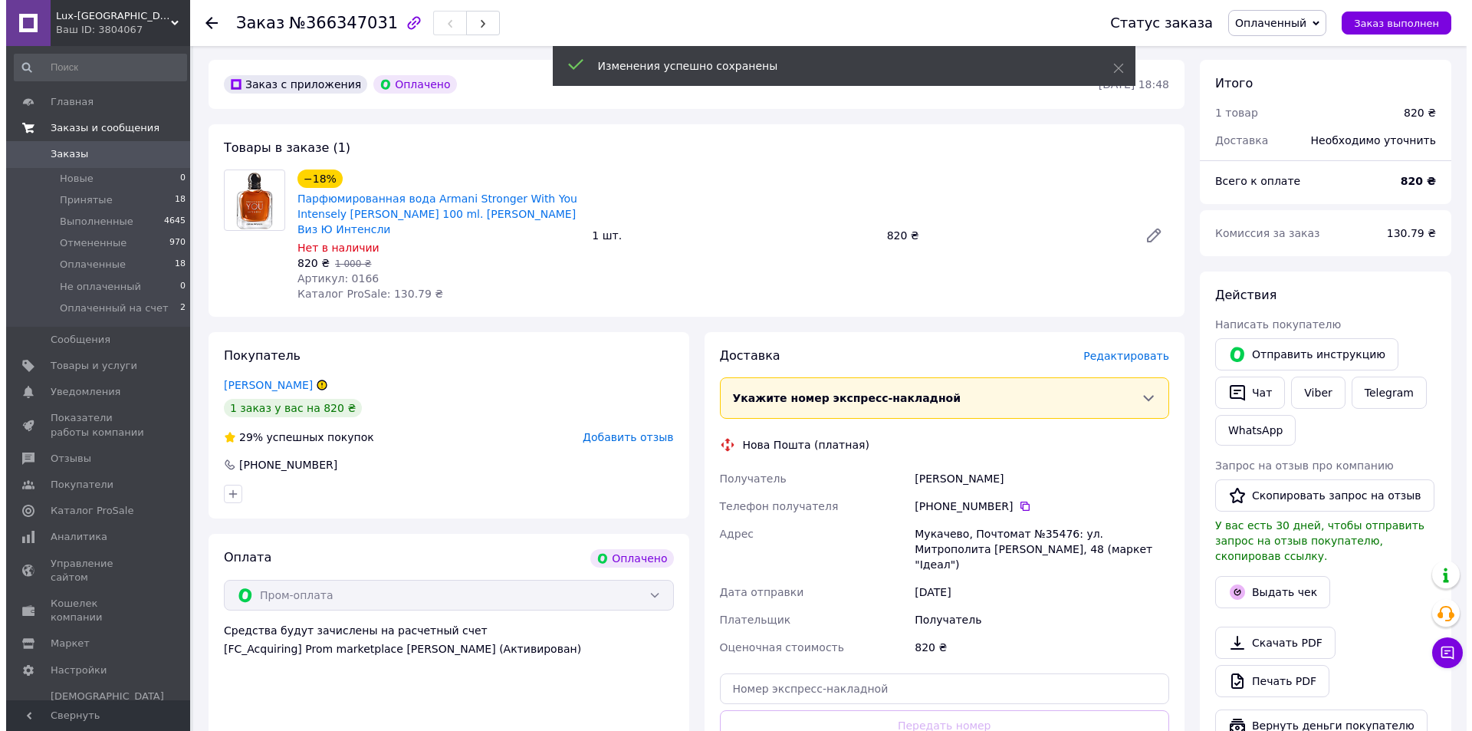
scroll to position [0, 0]
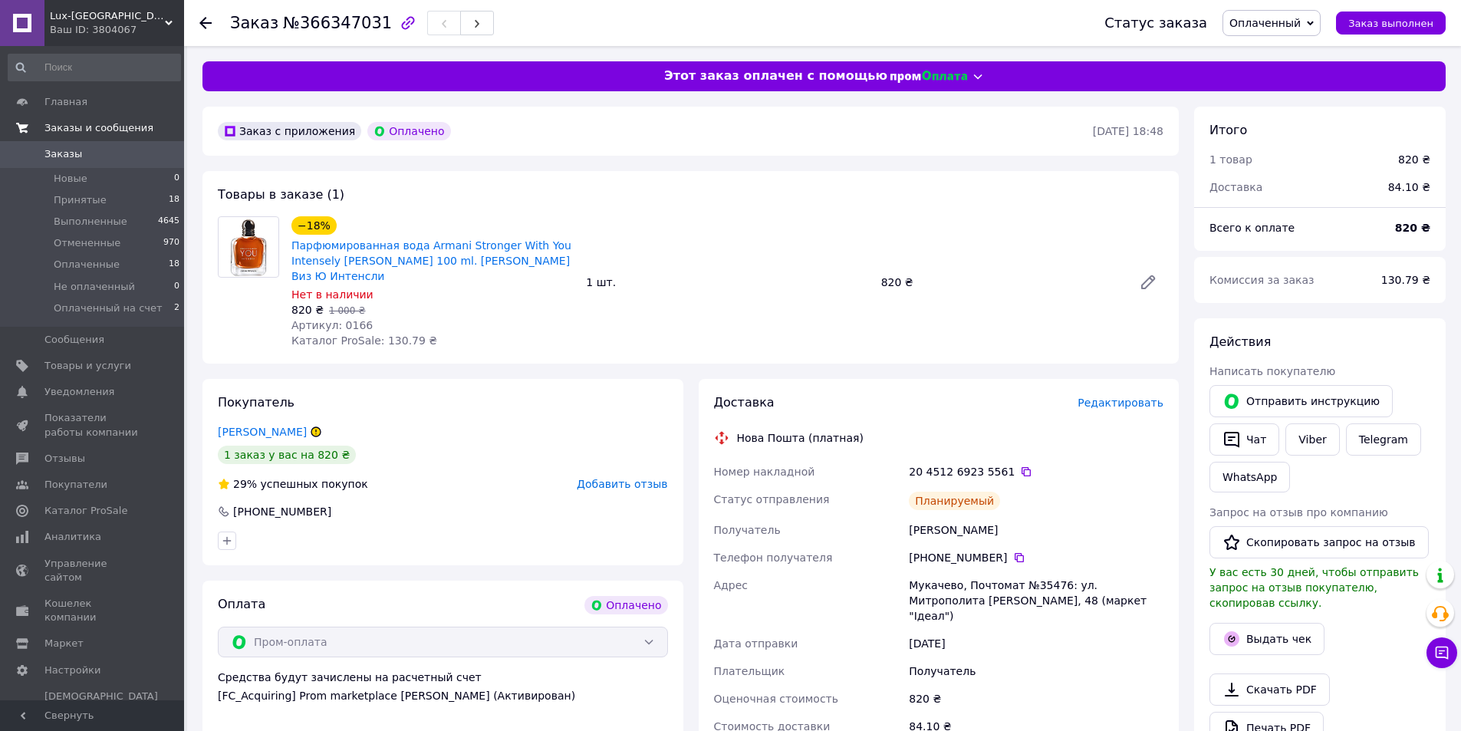
click at [445, 491] on div "Покупатель Круглов Тимофій 1 заказ у вас на 820 ₴ 29% успешных покупок Добавить…" at bounding box center [442, 472] width 481 height 186
drag, startPoint x: 1001, startPoint y: 472, endPoint x: 1037, endPoint y: 466, distance: 35.8
click at [1001, 472] on div "20 4512 6923 5561" at bounding box center [1036, 471] width 255 height 15
click at [1020, 471] on icon at bounding box center [1026, 471] width 12 height 12
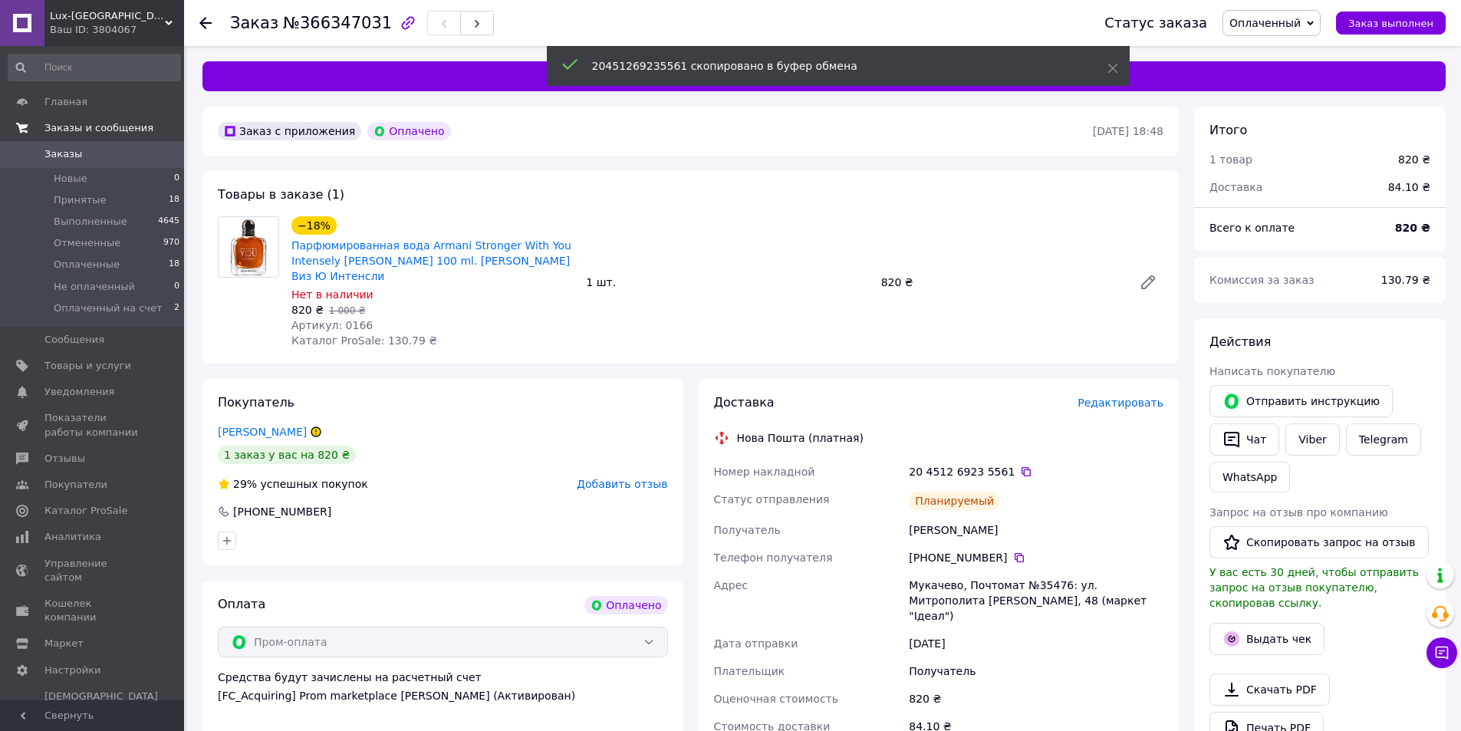
click at [1248, 439] on button "Чат" at bounding box center [1244, 439] width 70 height 32
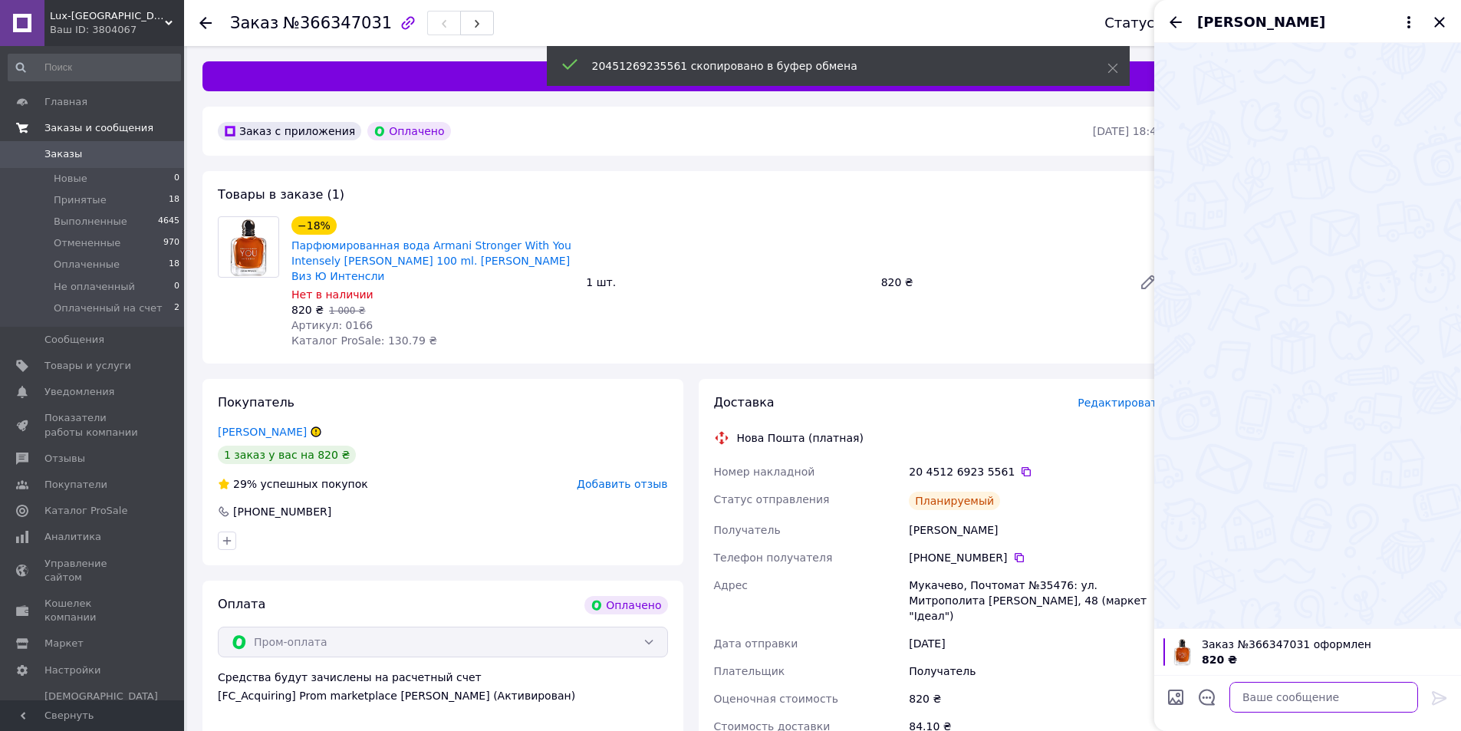
click at [1296, 689] on textarea at bounding box center [1323, 697] width 189 height 31
type textarea "Ж"
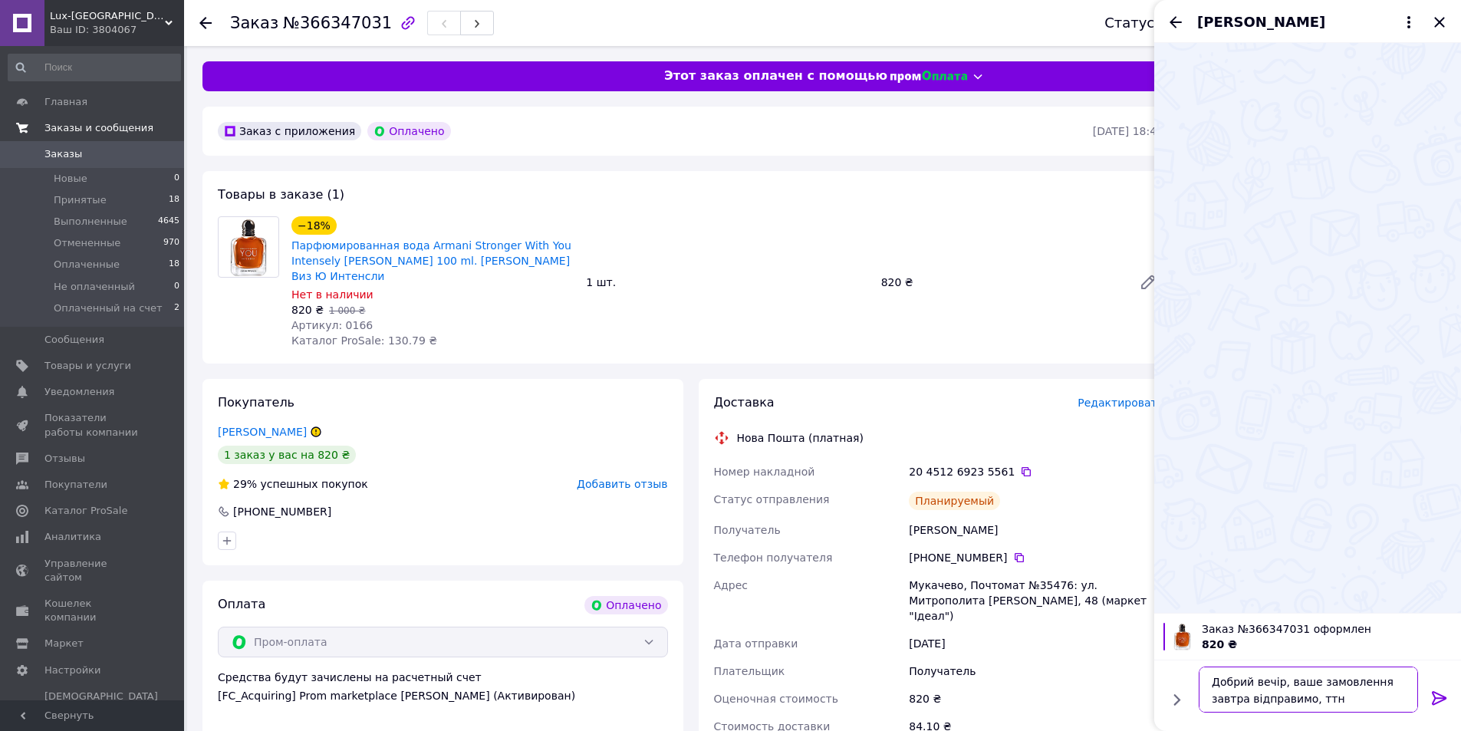
paste textarea "20451269235561"
type textarea "Добрий вечір, ваше замовлення завтра відправимо, ттн 20451269235561"
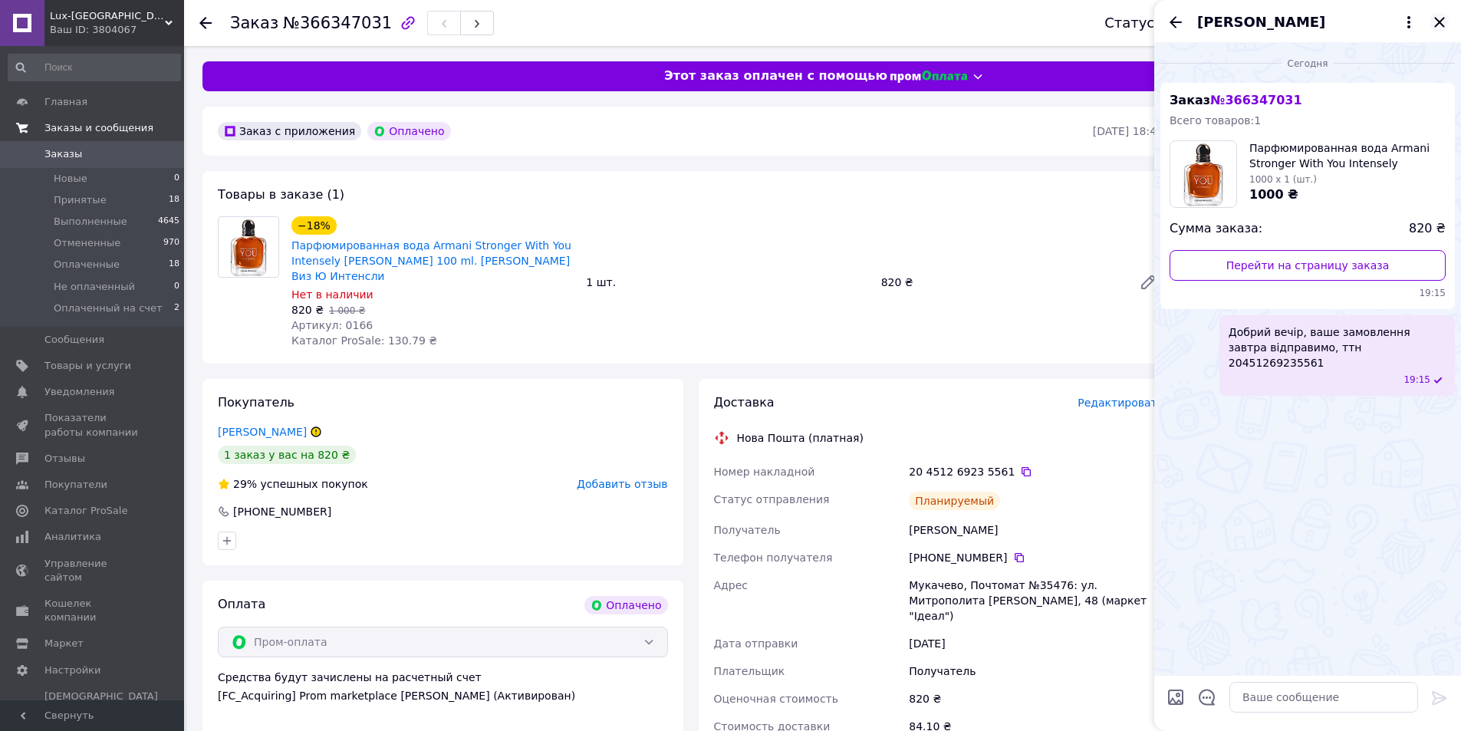
click at [1436, 21] on icon "Закрыть" at bounding box center [1439, 22] width 18 height 18
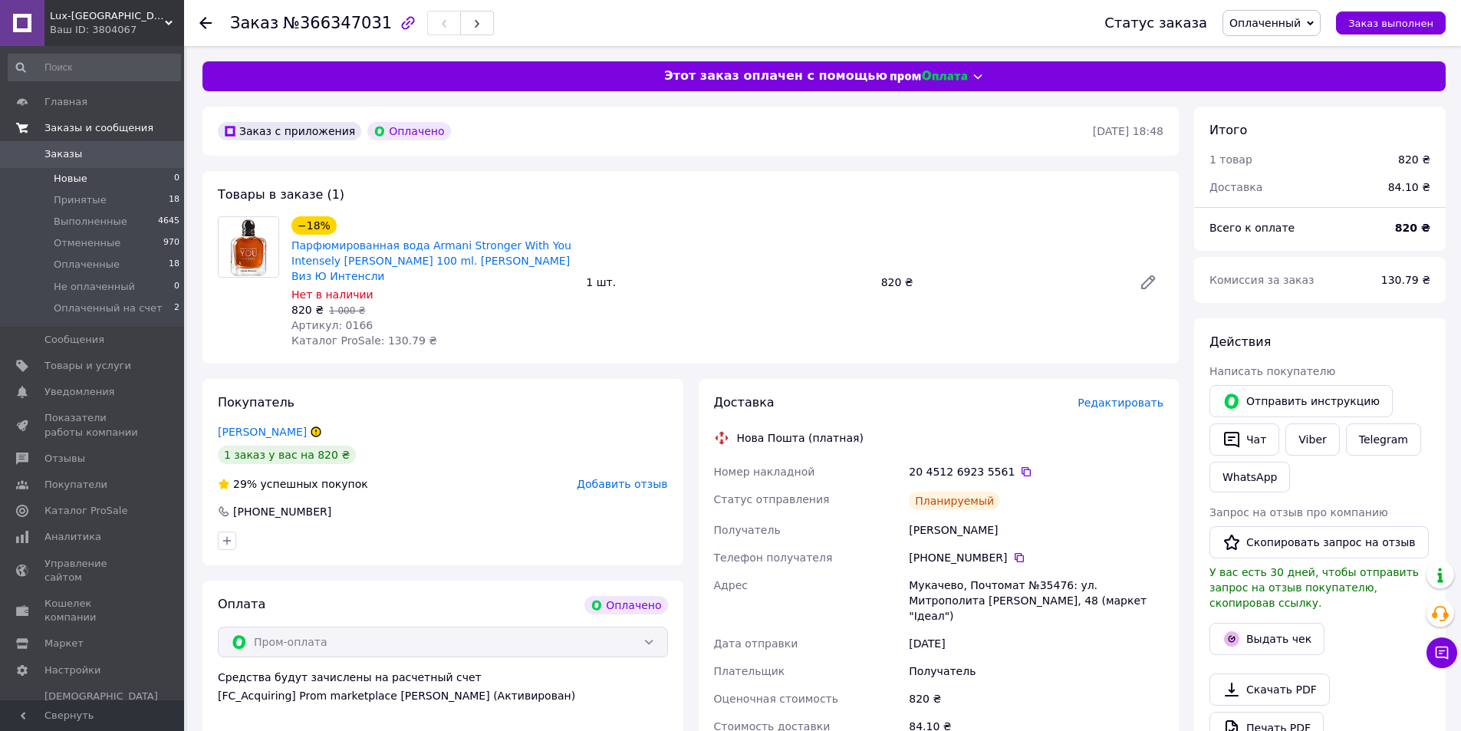
click at [128, 170] on li "Новые 0" at bounding box center [94, 178] width 189 height 21
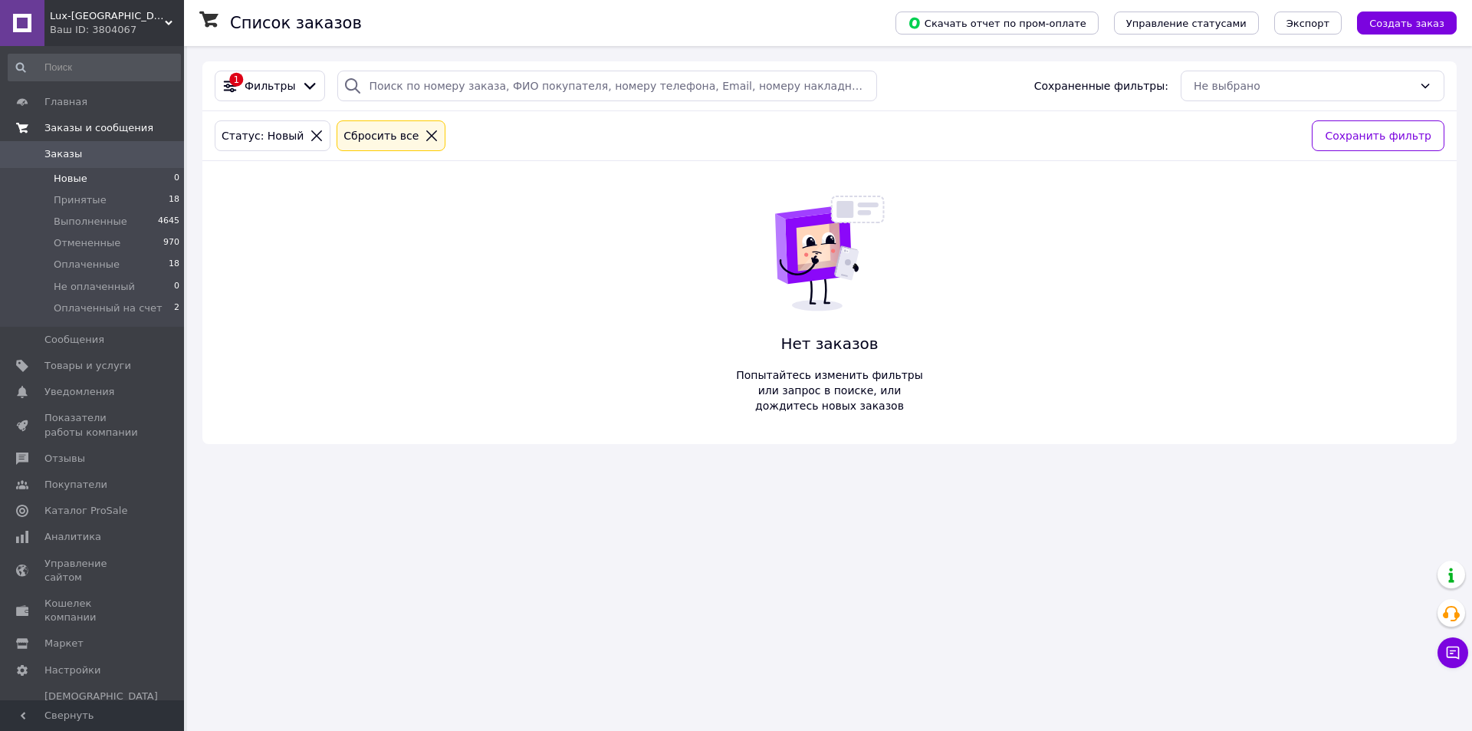
drag, startPoint x: 194, startPoint y: 298, endPoint x: 117, endPoint y: 21, distance: 286.7
click at [118, 21] on span "Lux-[GEOGRAPHIC_DATA]" at bounding box center [107, 16] width 115 height 14
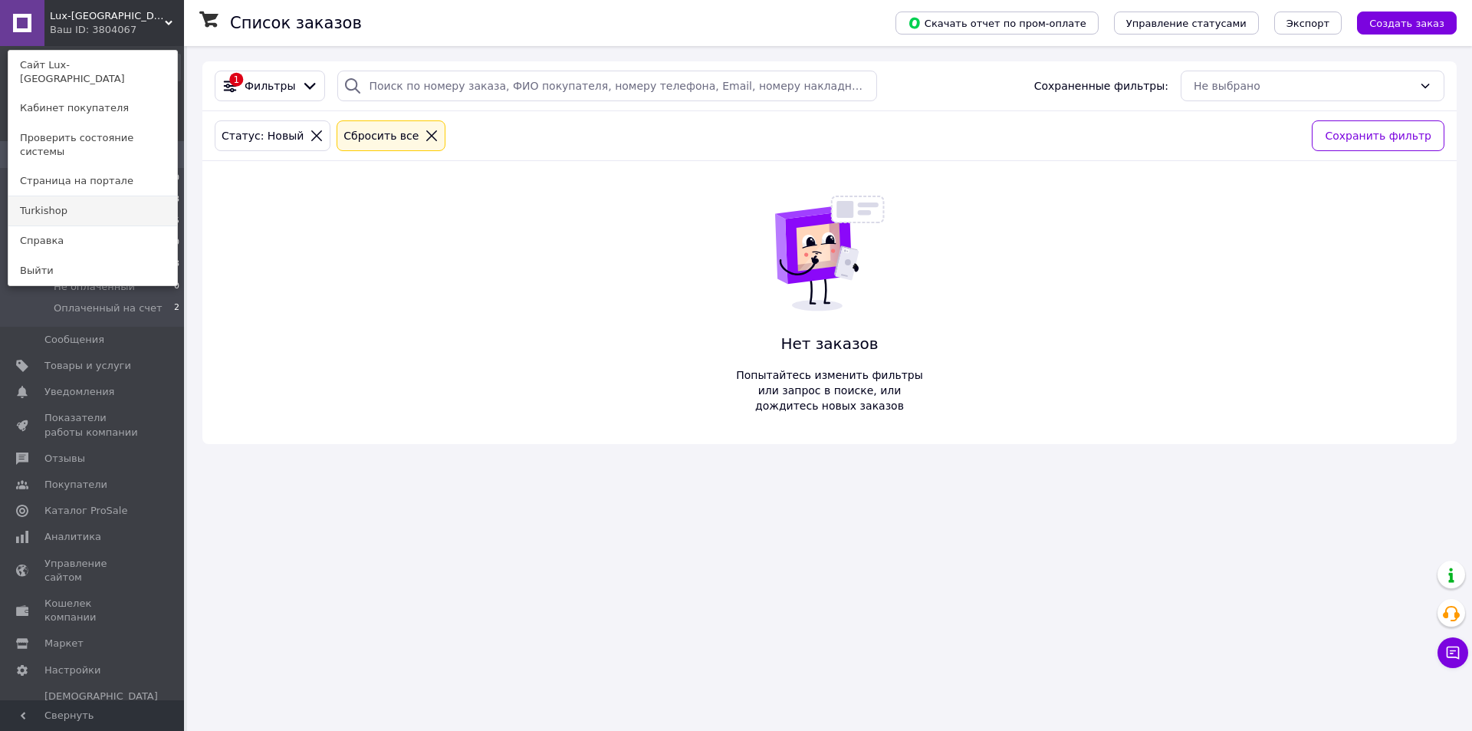
click at [93, 196] on link "Turkishop" at bounding box center [92, 210] width 169 height 29
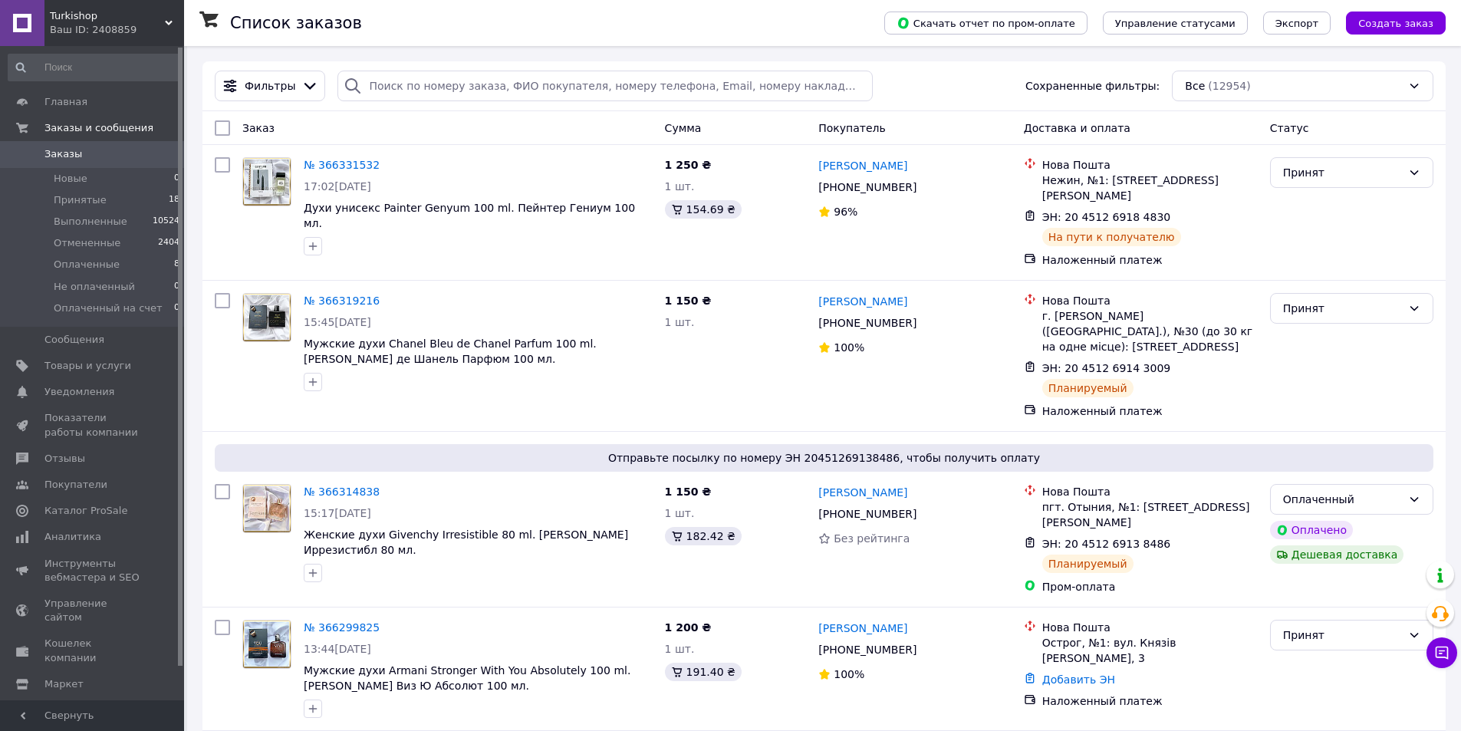
click at [396, 43] on div "Список заказов" at bounding box center [541, 23] width 623 height 46
click at [171, 460] on span at bounding box center [163, 459] width 42 height 14
